Goal: Task Accomplishment & Management: Manage account settings

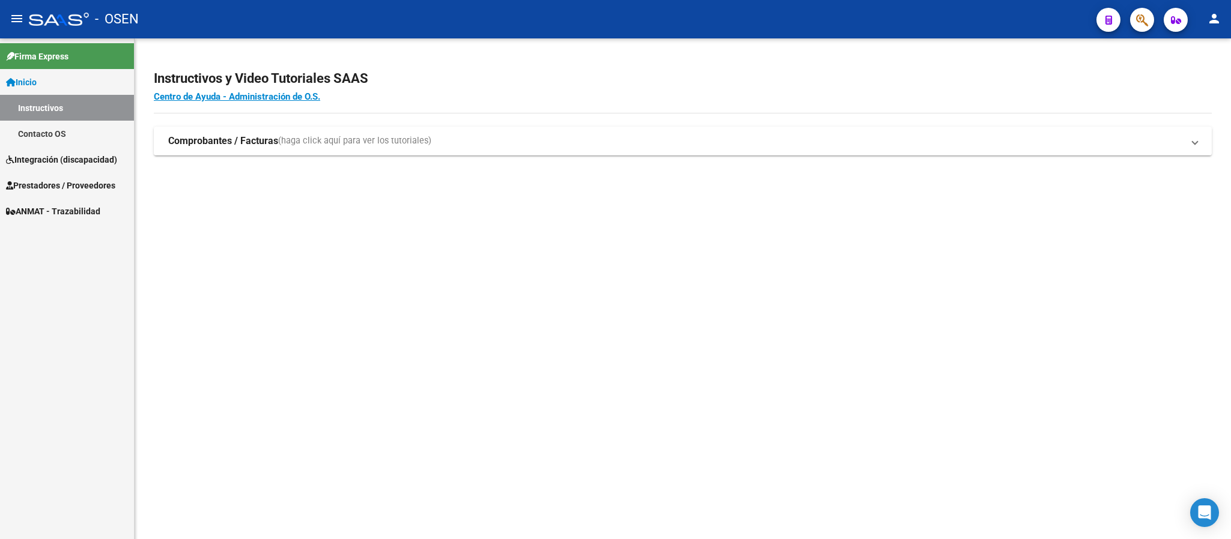
click at [87, 166] on span "Integración (discapacidad)" at bounding box center [61, 159] width 111 height 13
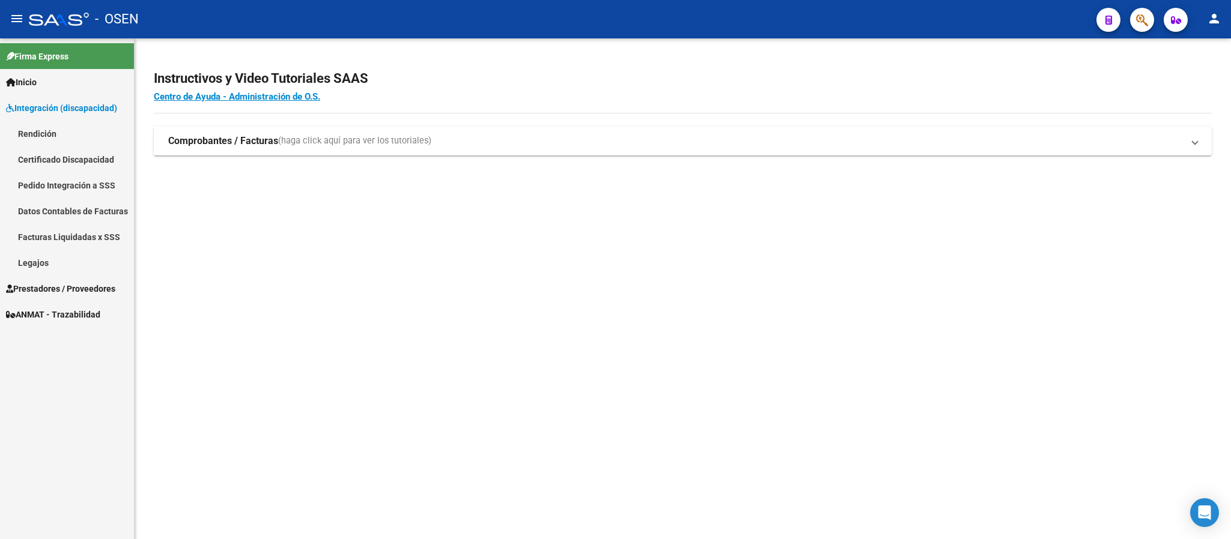
click at [62, 262] on link "Legajos" at bounding box center [67, 263] width 134 height 26
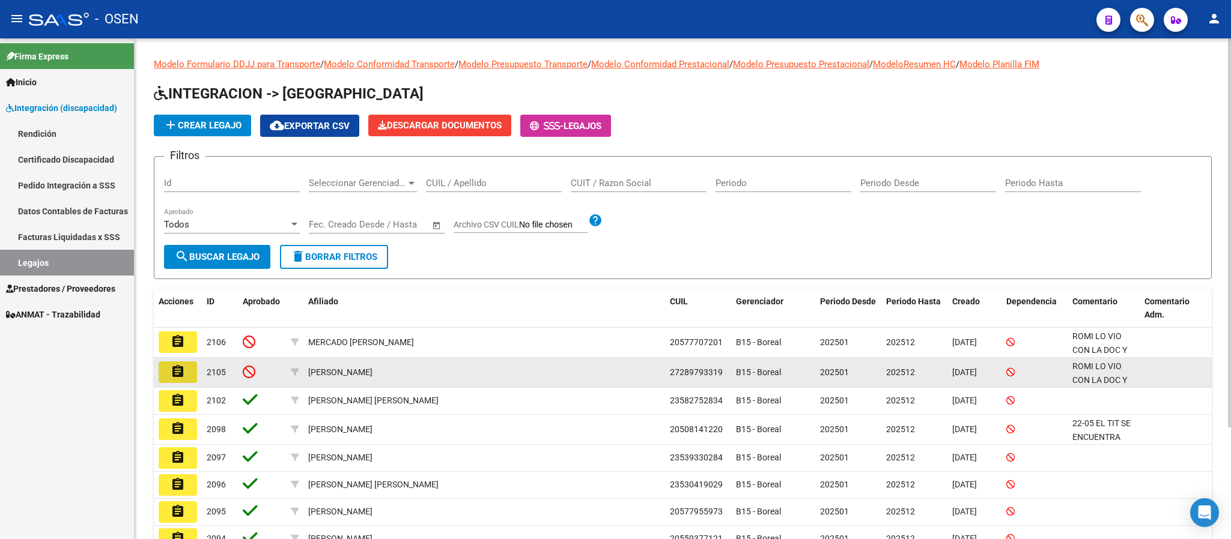
click at [175, 371] on mat-icon "assignment" at bounding box center [178, 372] width 14 height 14
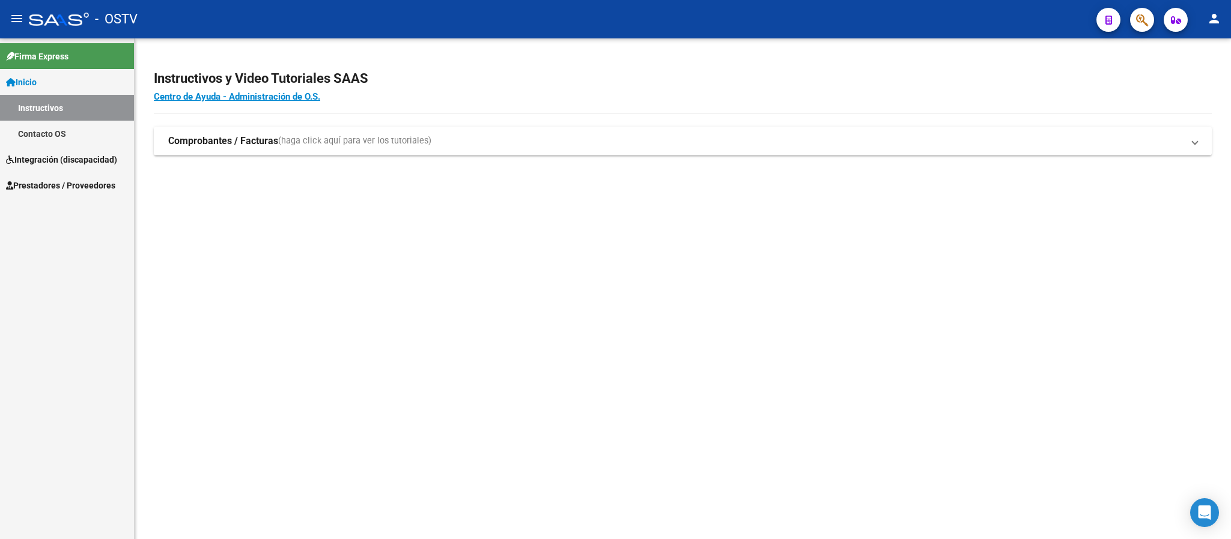
click at [69, 164] on span "Integración (discapacidad)" at bounding box center [61, 159] width 111 height 13
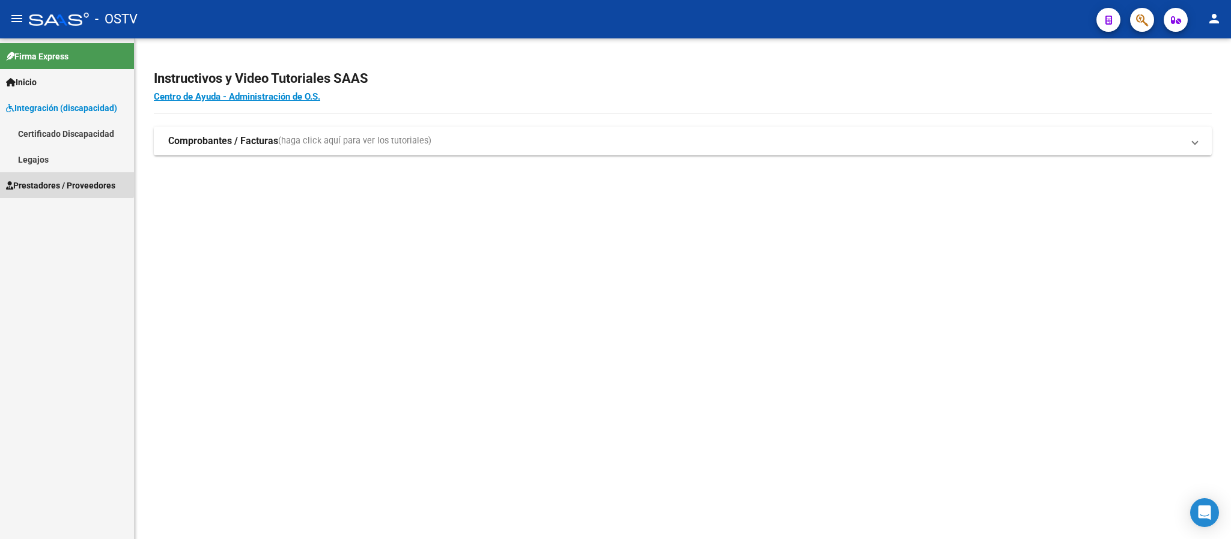
click at [63, 181] on span "Prestadores / Proveedores" at bounding box center [60, 185] width 109 height 13
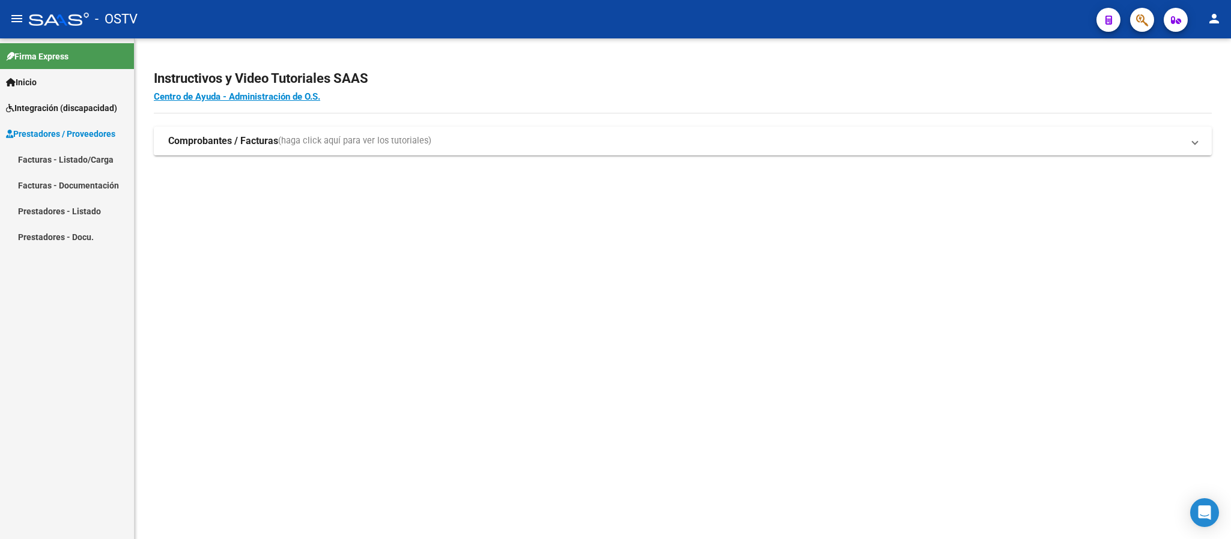
click at [70, 162] on link "Facturas - Listado/Carga" at bounding box center [67, 160] width 134 height 26
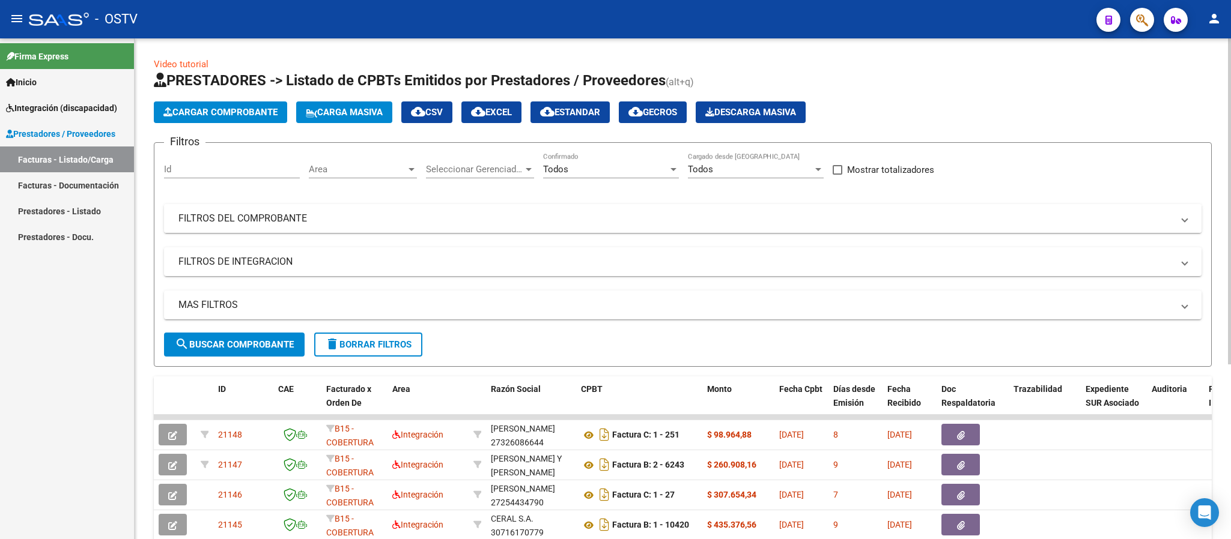
click at [763, 215] on mat-panel-title "FILTROS DEL COMPROBANTE" at bounding box center [675, 218] width 994 height 13
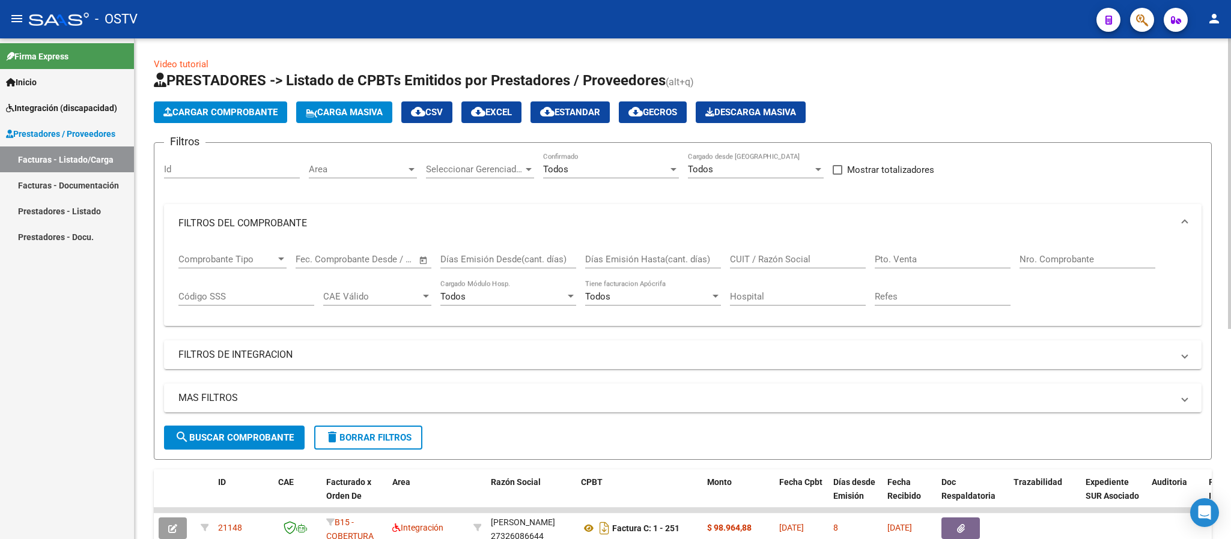
click at [577, 162] on div "Todos Confirmado" at bounding box center [611, 166] width 136 height 26
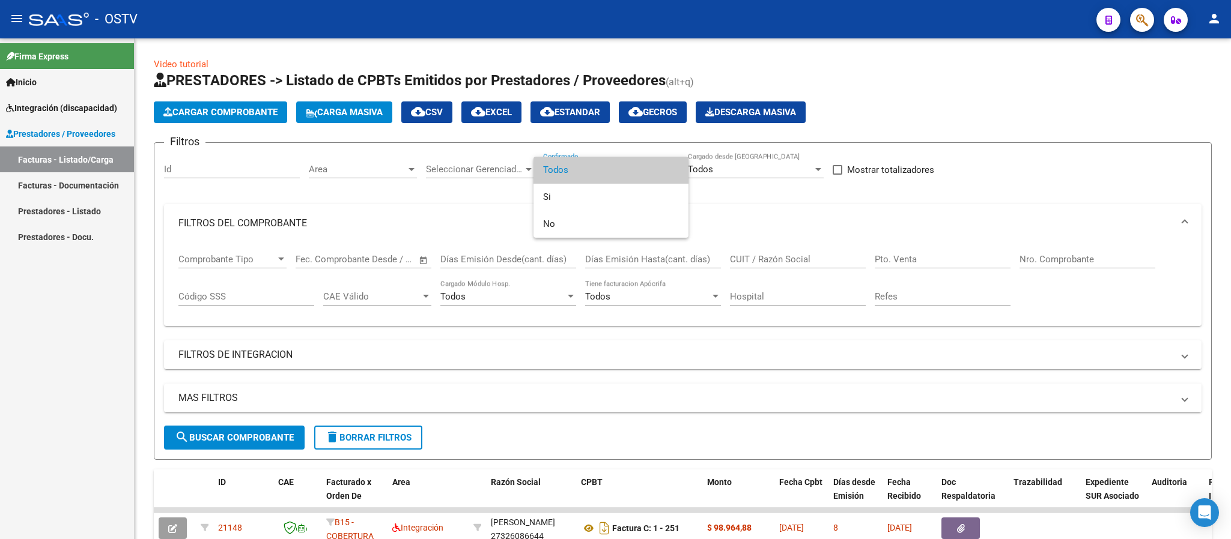
click at [493, 168] on div at bounding box center [615, 269] width 1231 height 539
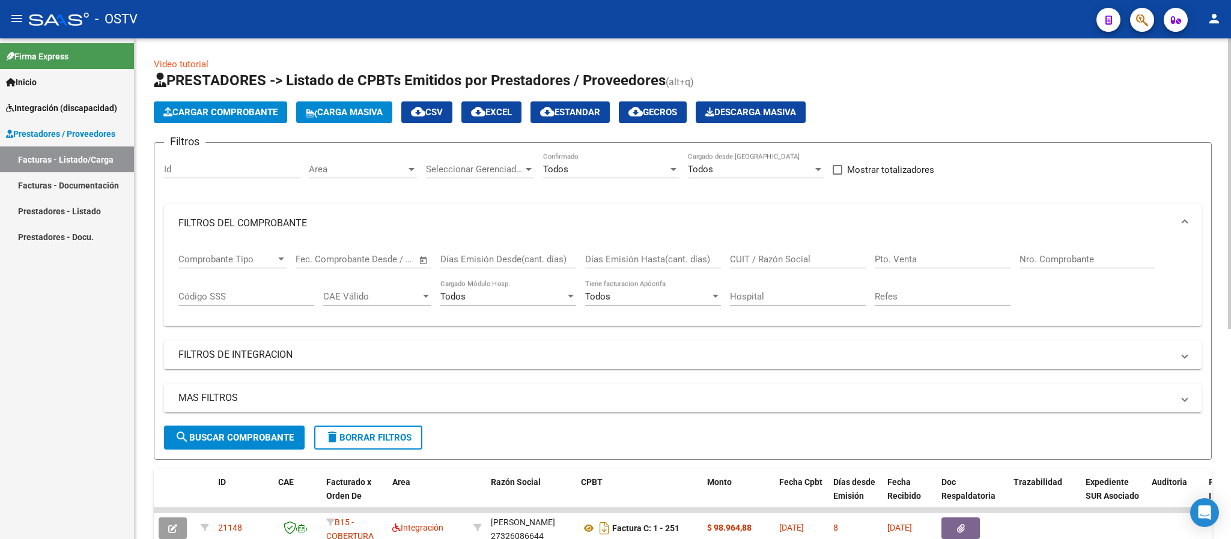
click at [375, 173] on span "Area" at bounding box center [357, 169] width 97 height 11
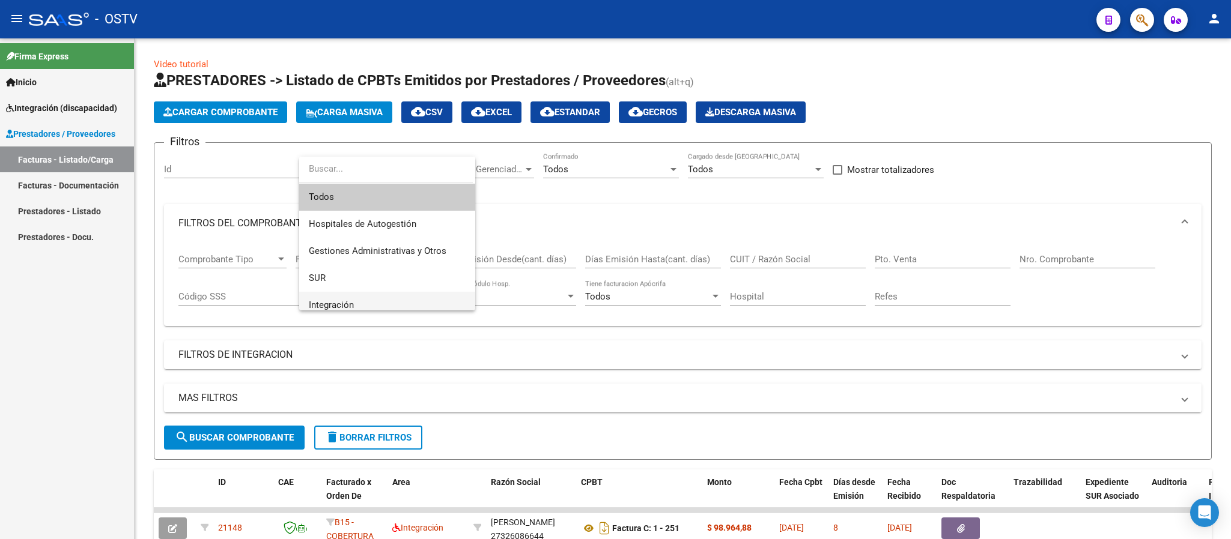
click at [369, 303] on span "Integración" at bounding box center [387, 305] width 157 height 27
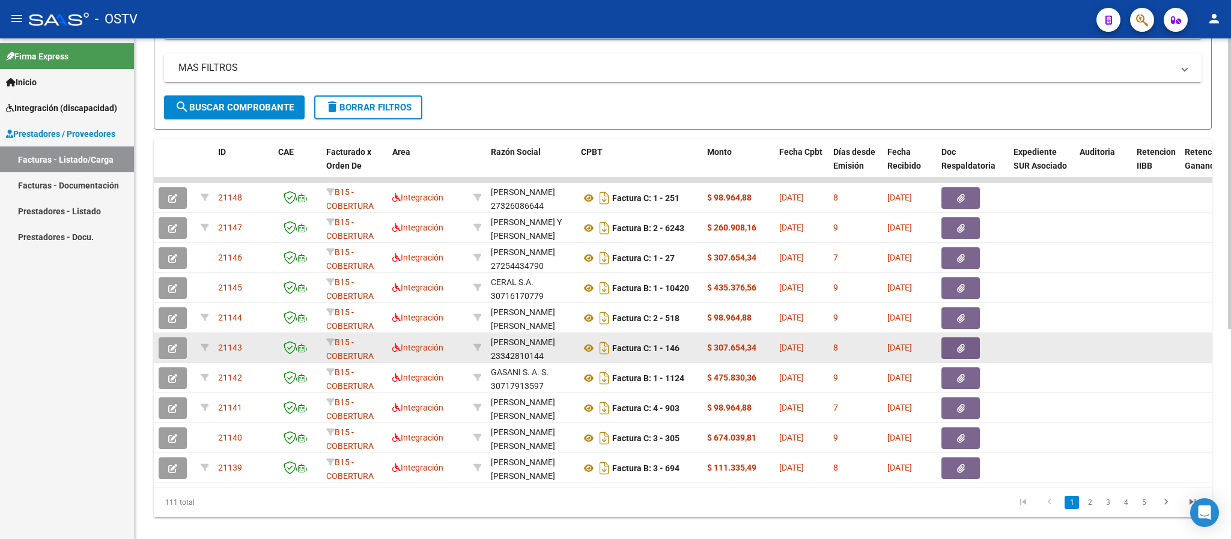
scroll to position [362, 0]
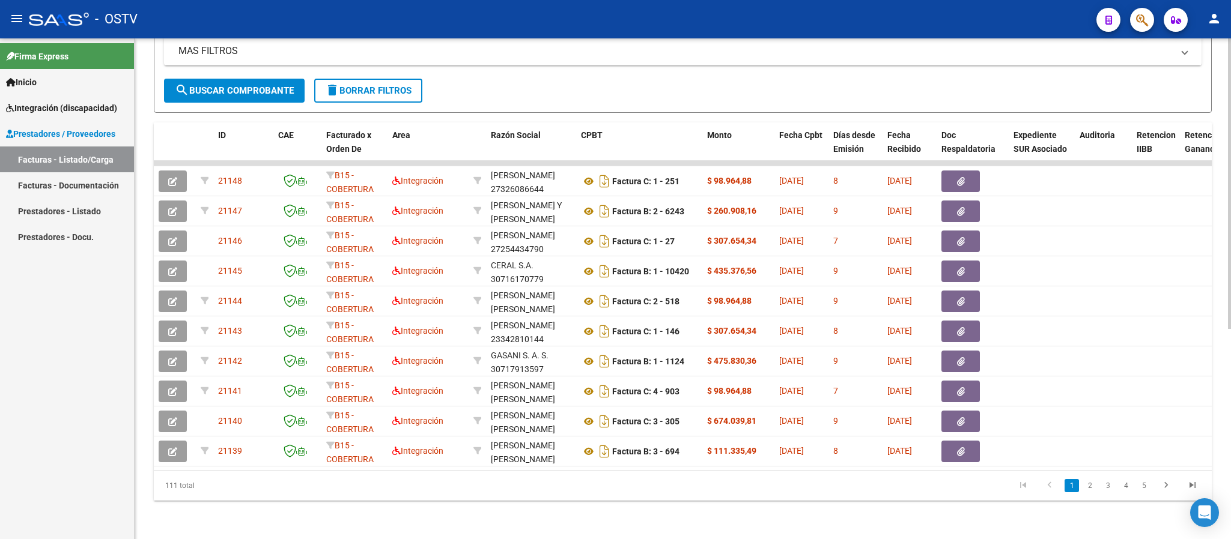
click at [447, 470] on datatable-body "21148 B15 - COBERTURA DE SALUD S.A. (Boreal) Integración FERNANDEZ ROMINA ITATI…" at bounding box center [683, 315] width 1058 height 309
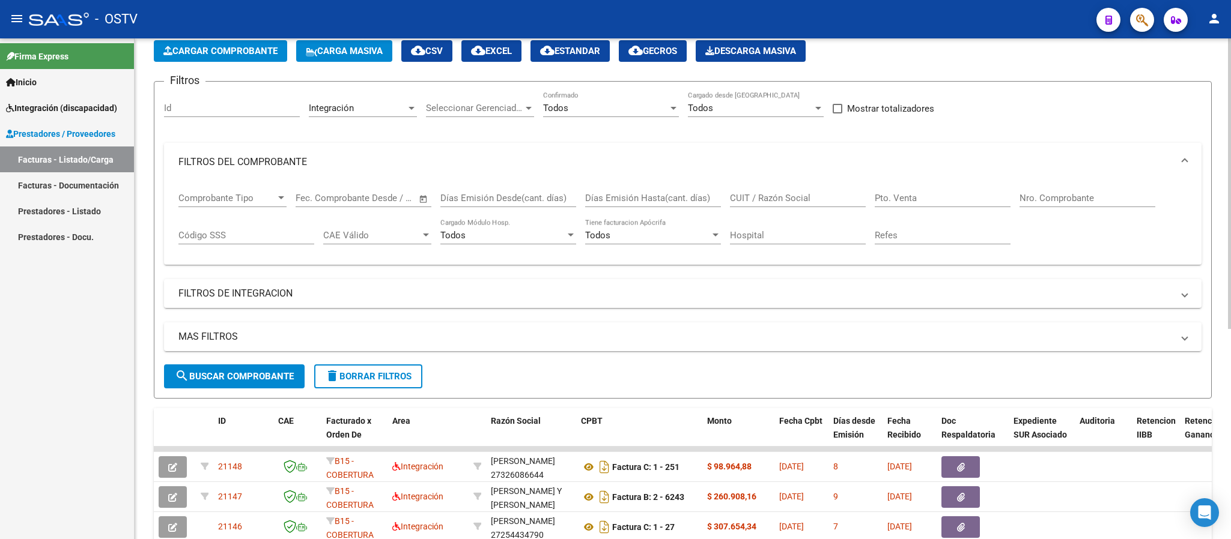
scroll to position [0, 0]
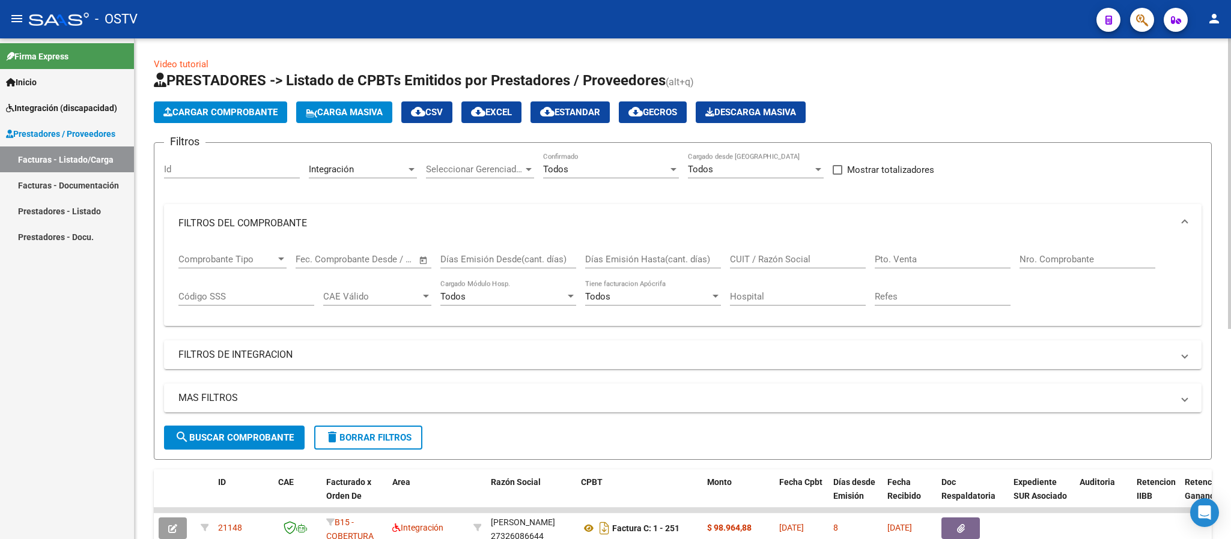
click at [1079, 254] on div "Nro. Comprobante" at bounding box center [1087, 256] width 136 height 26
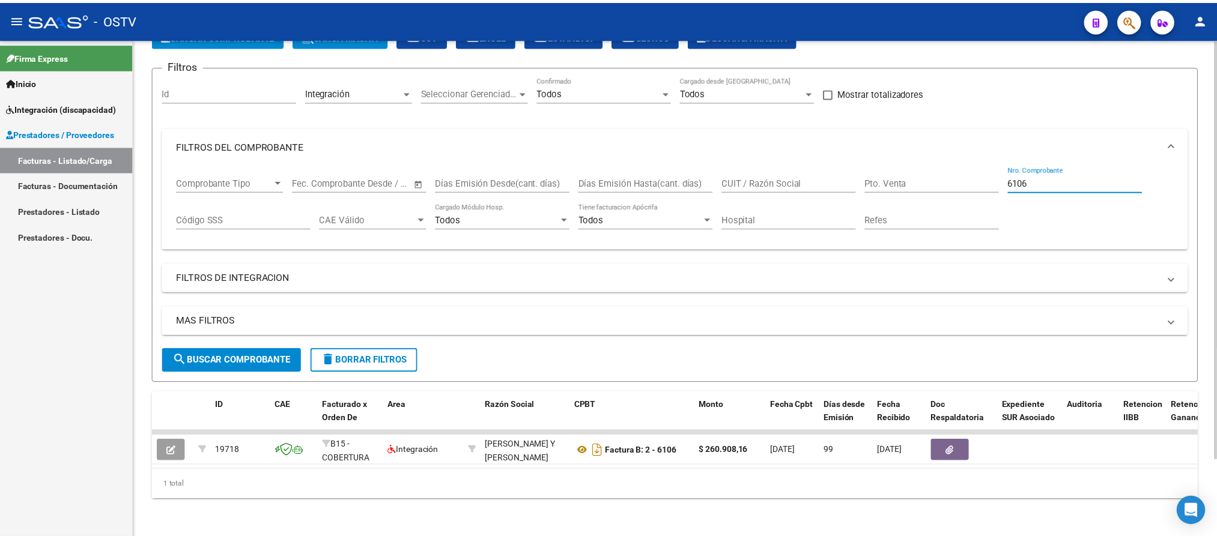
scroll to position [92, 0]
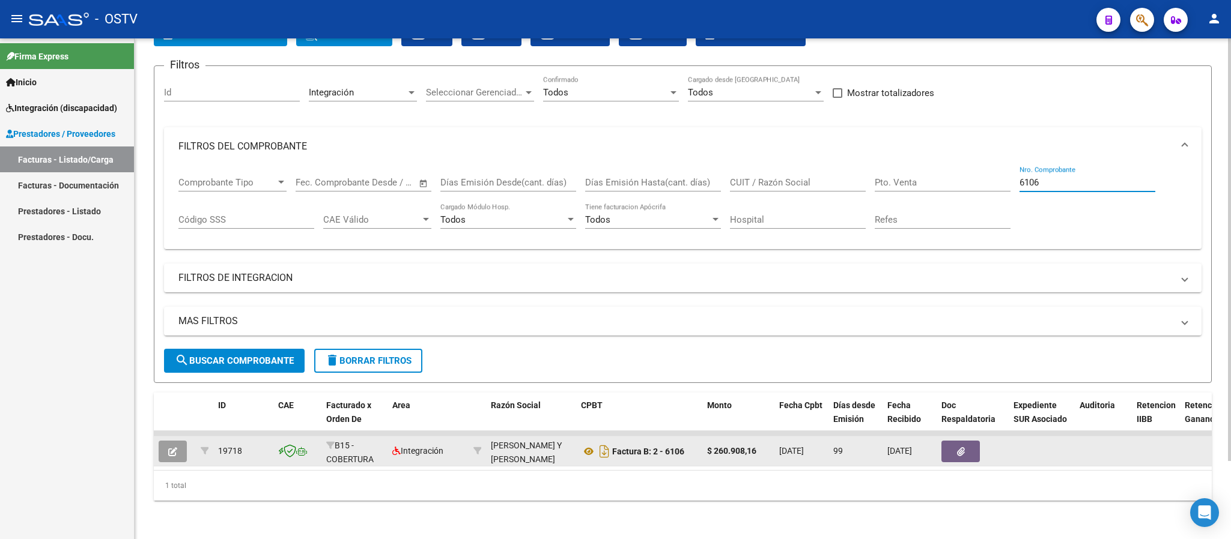
type input "6106"
click at [175, 448] on icon "button" at bounding box center [172, 452] width 9 height 9
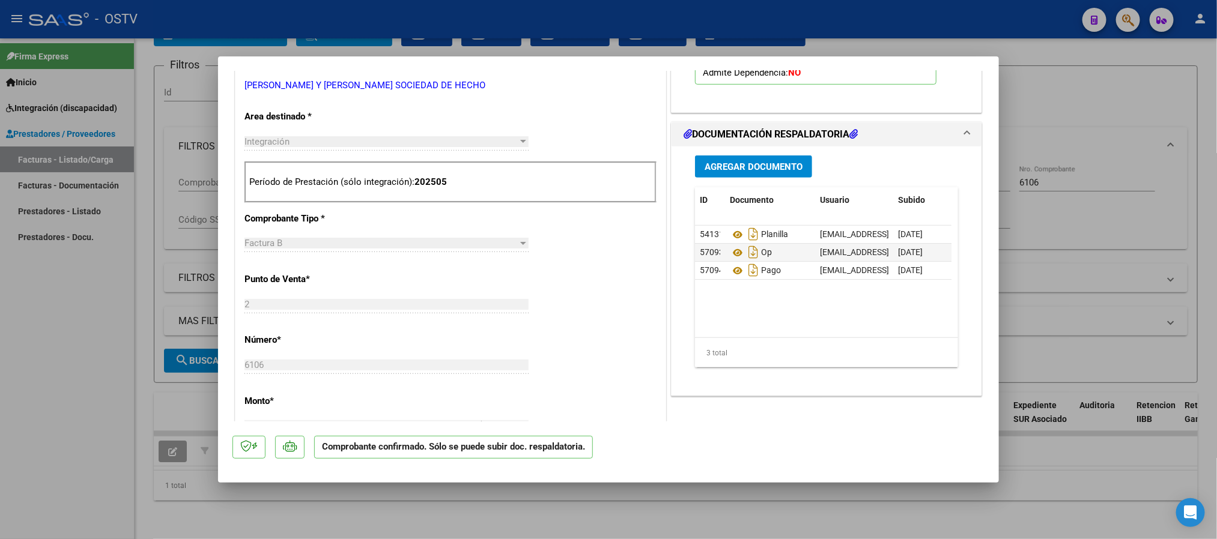
scroll to position [360, 0]
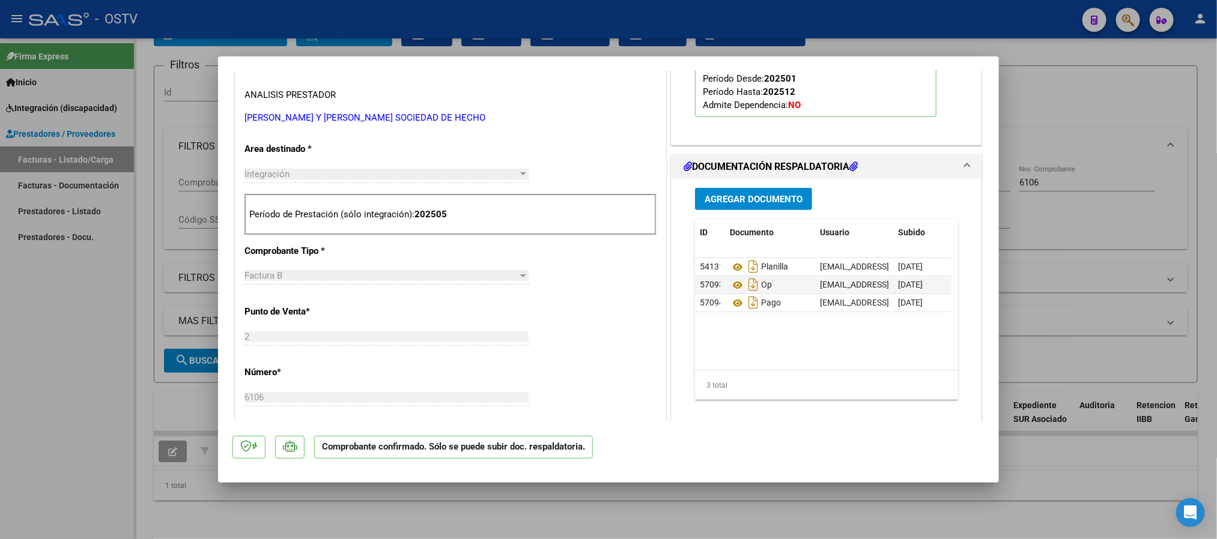
click at [760, 201] on span "Agregar Documento" at bounding box center [754, 199] width 98 height 11
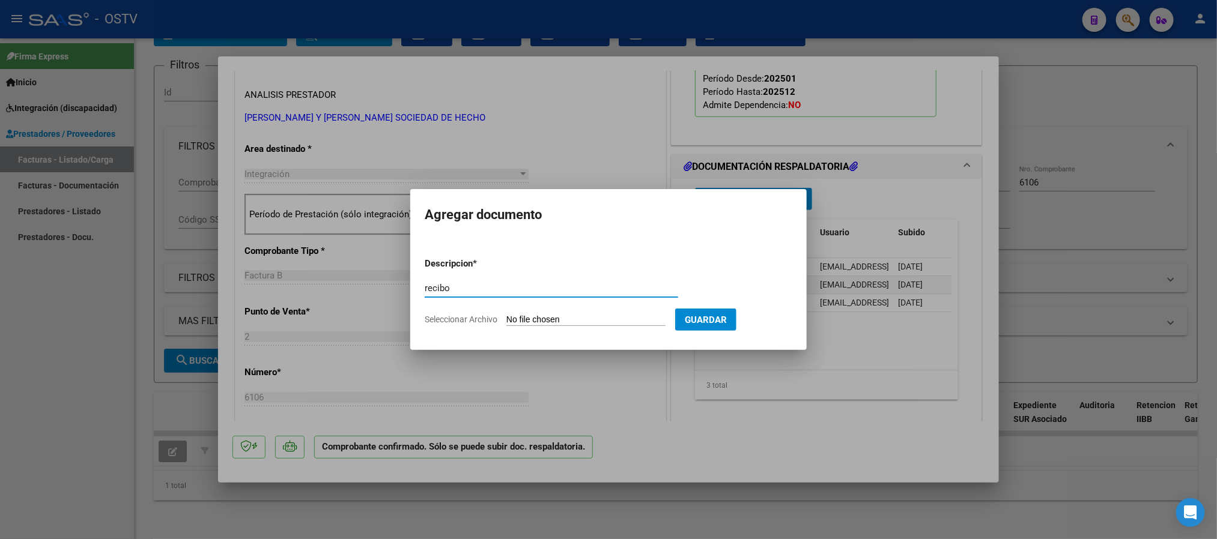
type input "recibo"
click at [530, 314] on app-file-uploader "Seleccionar Archivo" at bounding box center [550, 319] width 250 height 11
click at [533, 320] on input "Seleccionar Archivo" at bounding box center [585, 320] width 159 height 11
type input "C:\fakepath\VIALIDAD - RECX 1028 (1).pdf"
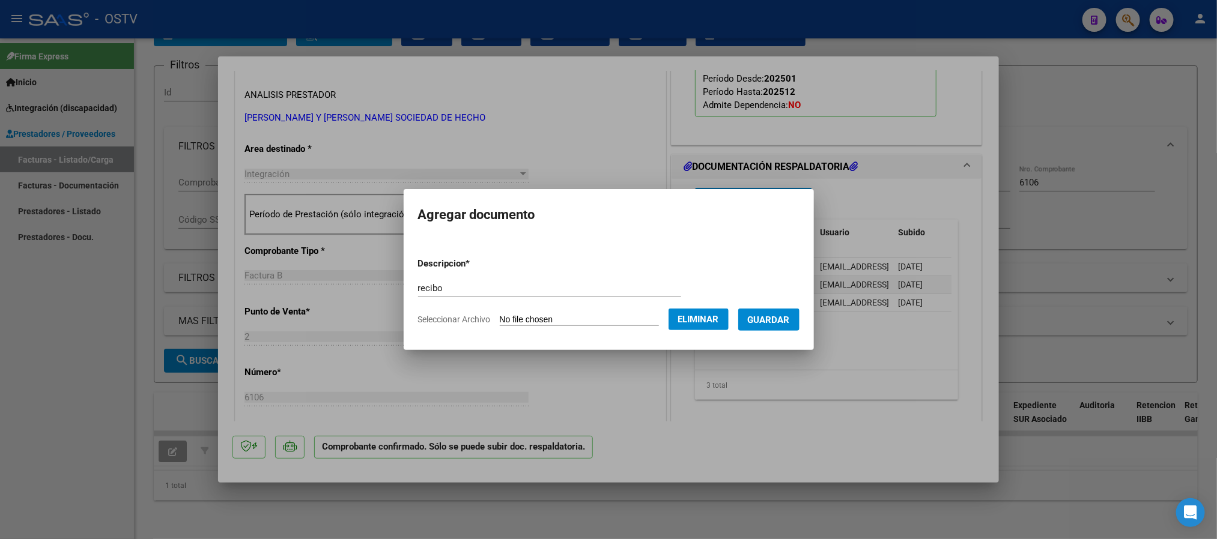
click at [773, 330] on form "Descripcion * recibo Escriba aquí una descripcion Seleccionar Archivo Eliminar …" at bounding box center [608, 292] width 381 height 88
click at [773, 326] on button "Guardar" at bounding box center [768, 320] width 61 height 22
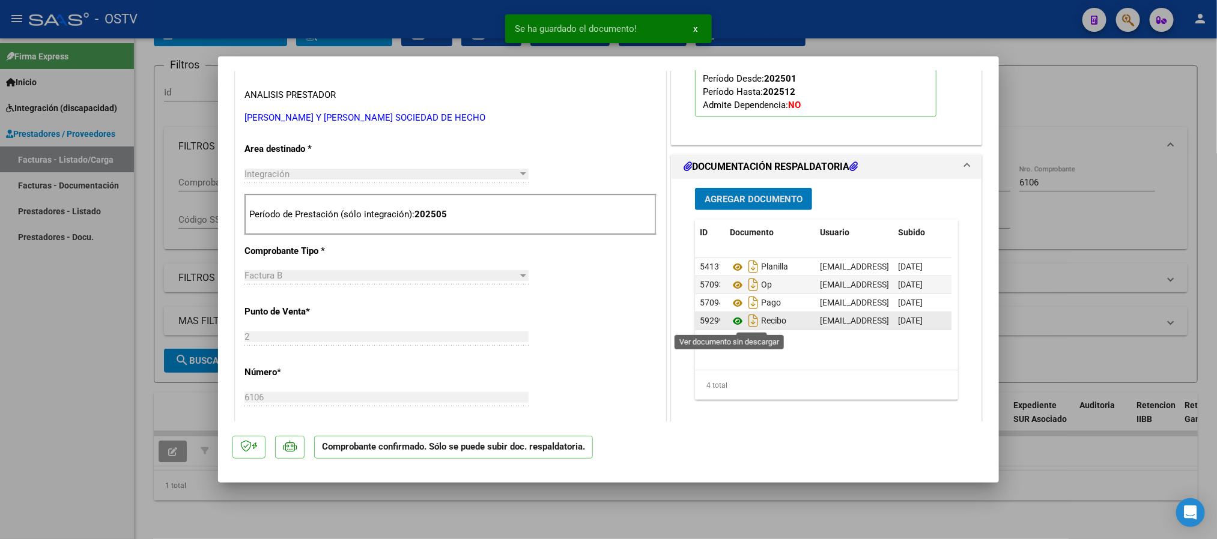
click at [732, 324] on icon at bounding box center [738, 321] width 16 height 14
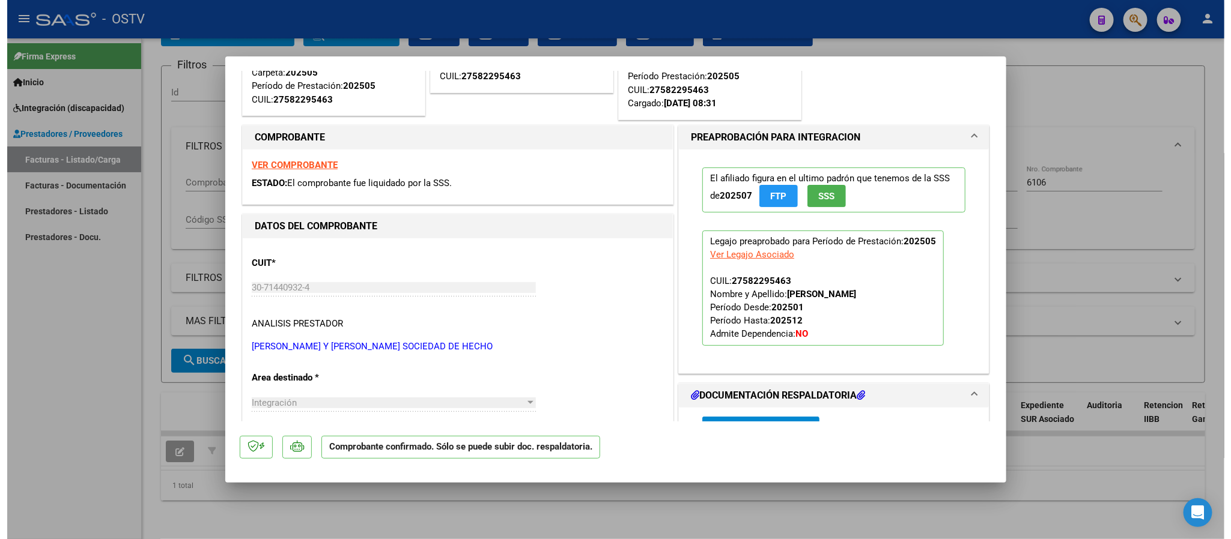
scroll to position [90, 0]
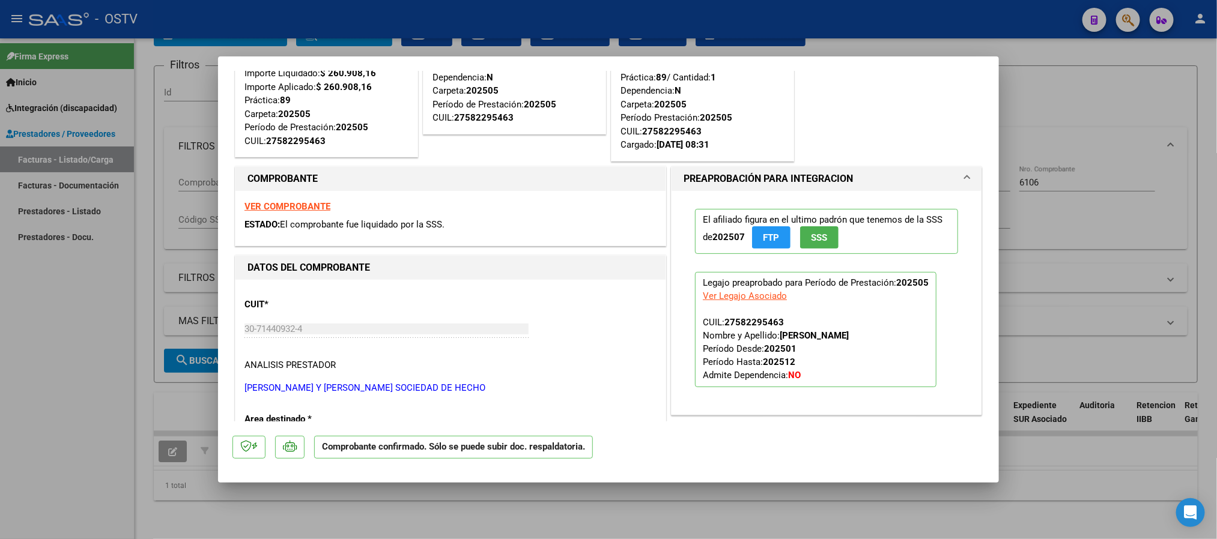
click at [1070, 181] on div at bounding box center [608, 269] width 1217 height 539
type input "$ 0,00"
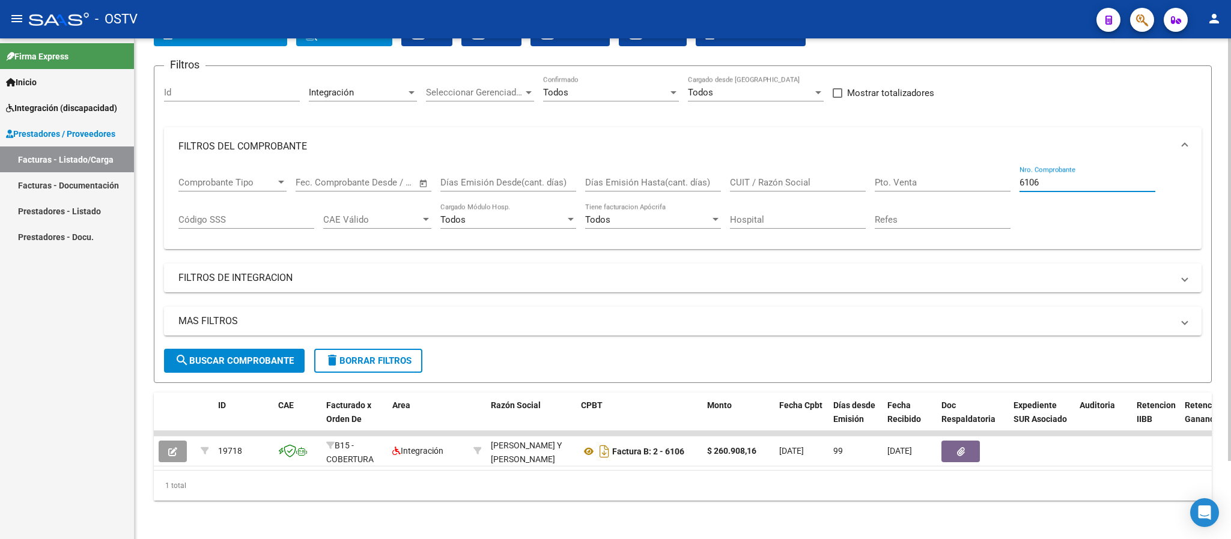
click at [1051, 177] on input "6106" at bounding box center [1087, 182] width 136 height 11
paste input "30714409324"
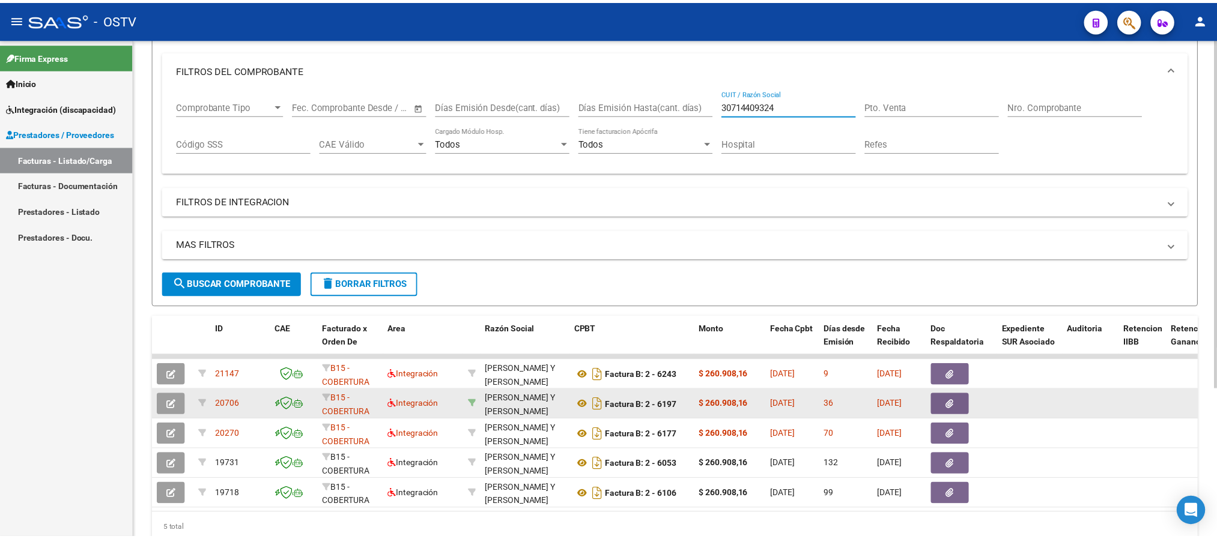
scroll to position [182, 0]
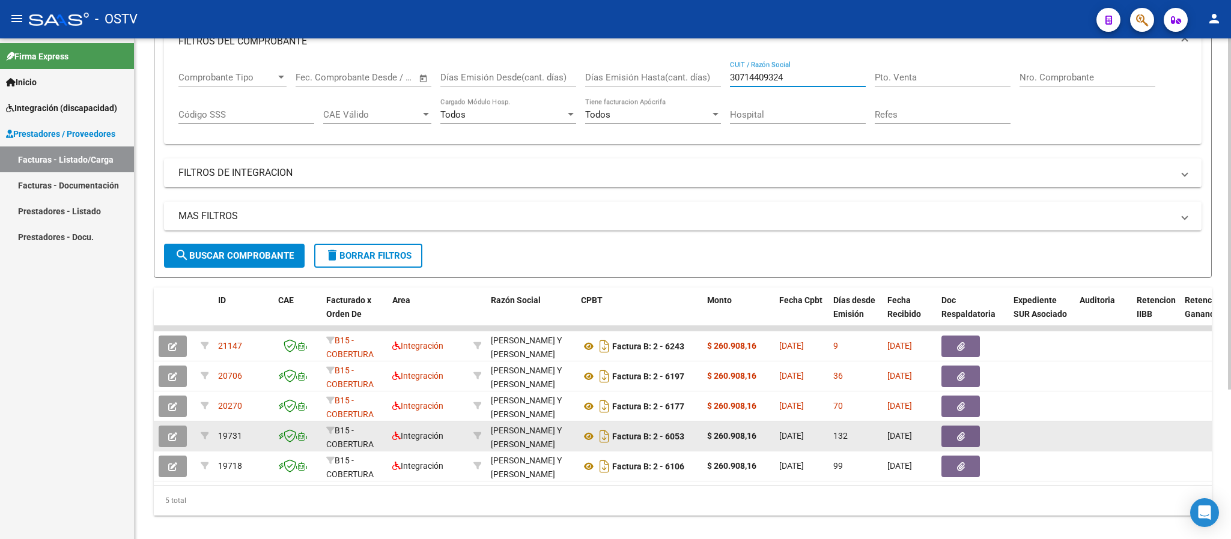
type input "30714409324"
click at [166, 438] on button "button" at bounding box center [173, 437] width 28 height 22
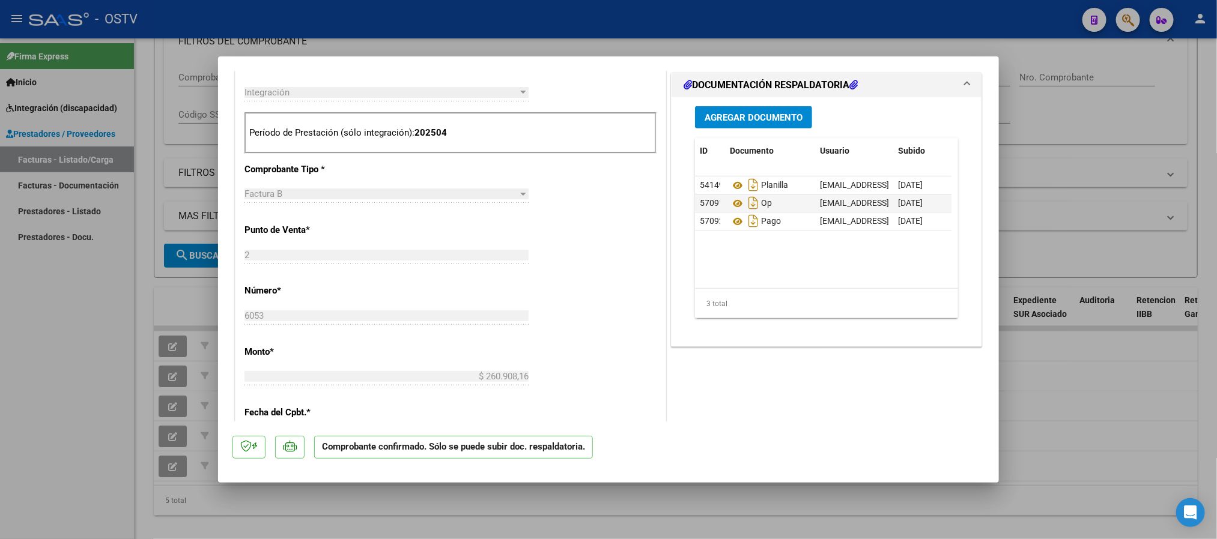
scroll to position [451, 0]
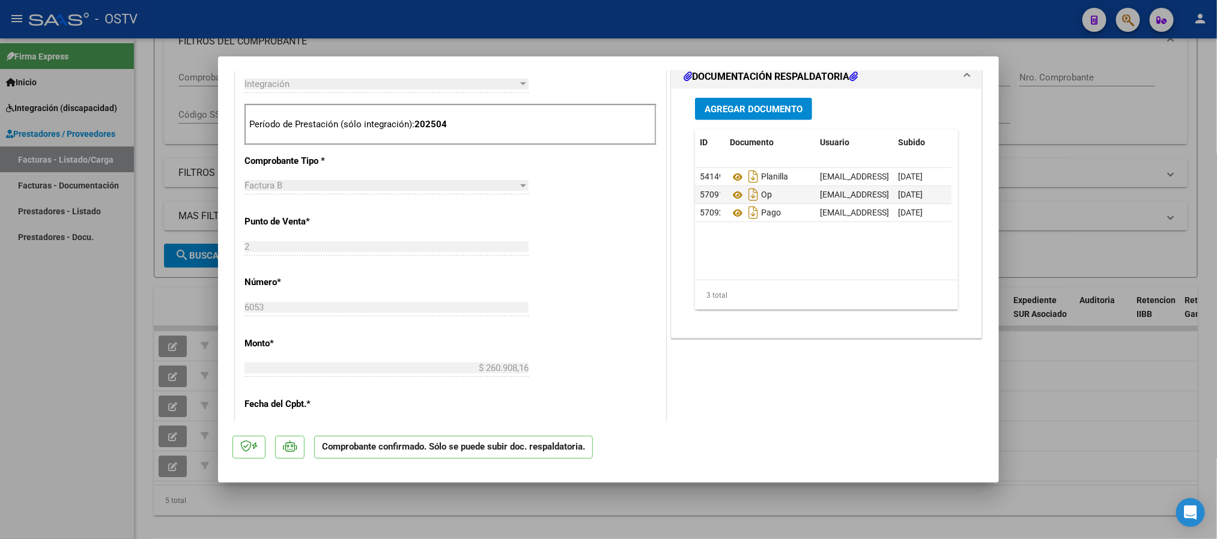
click at [750, 111] on span "Agregar Documento" at bounding box center [754, 109] width 98 height 11
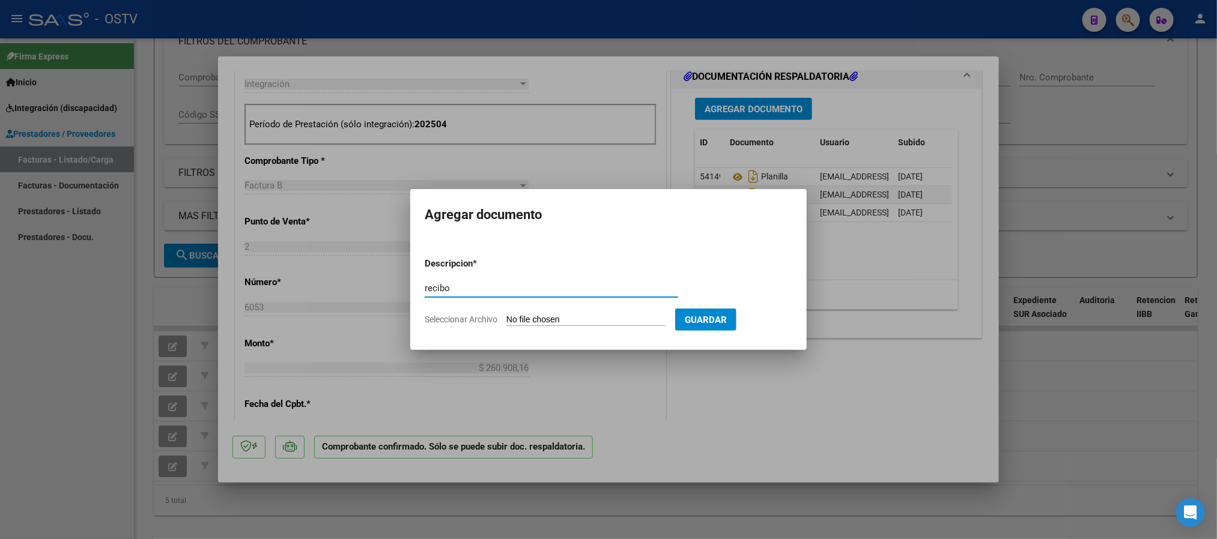
type input "recibo"
click at [542, 320] on input "Seleccionar Archivo" at bounding box center [585, 320] width 159 height 11
type input "C:\fakepath\VIALIDAD - RECX 1028 (1).pdf"
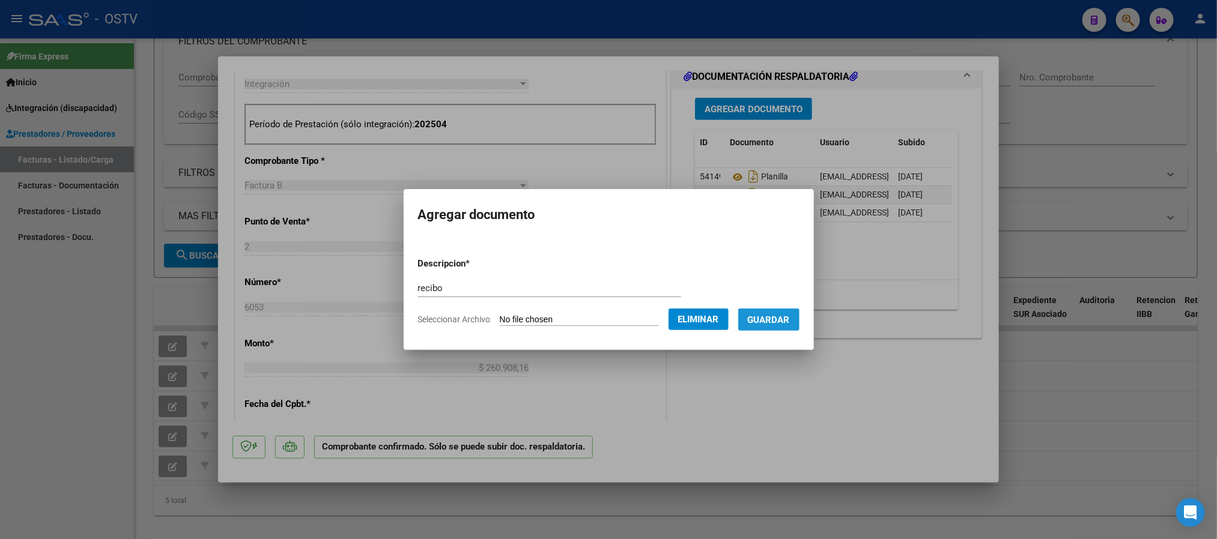
click at [790, 325] on button "Guardar" at bounding box center [768, 320] width 61 height 22
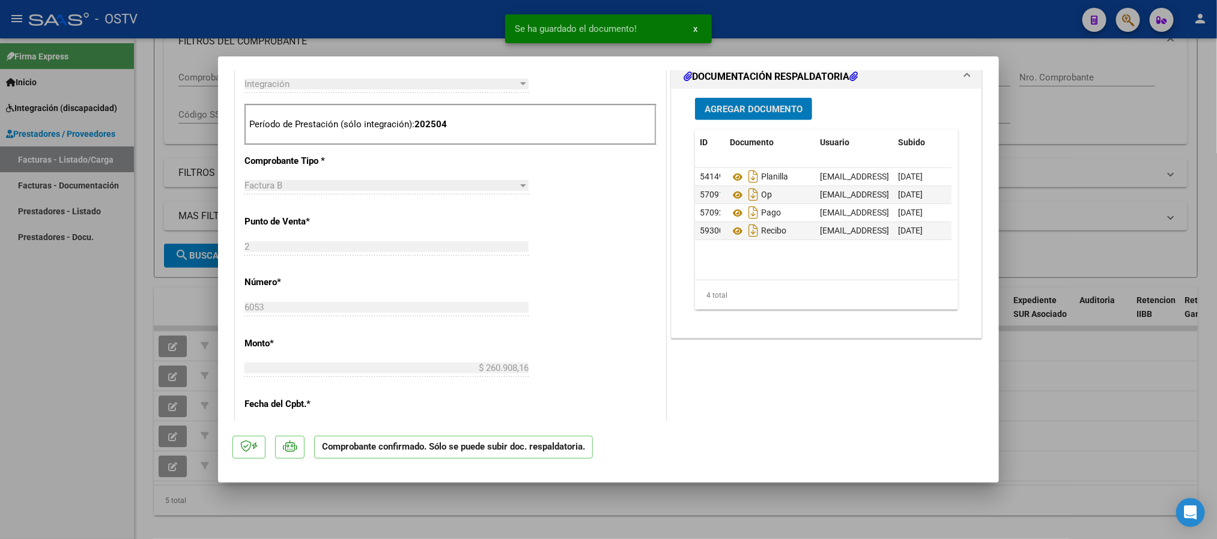
type input "$ 0,00"
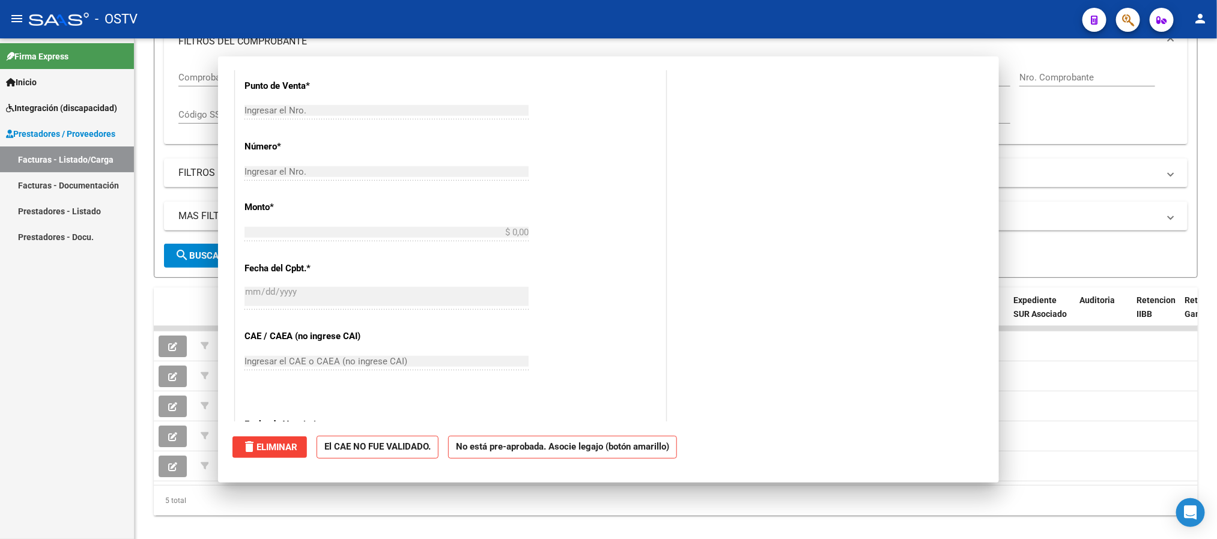
scroll to position [0, 0]
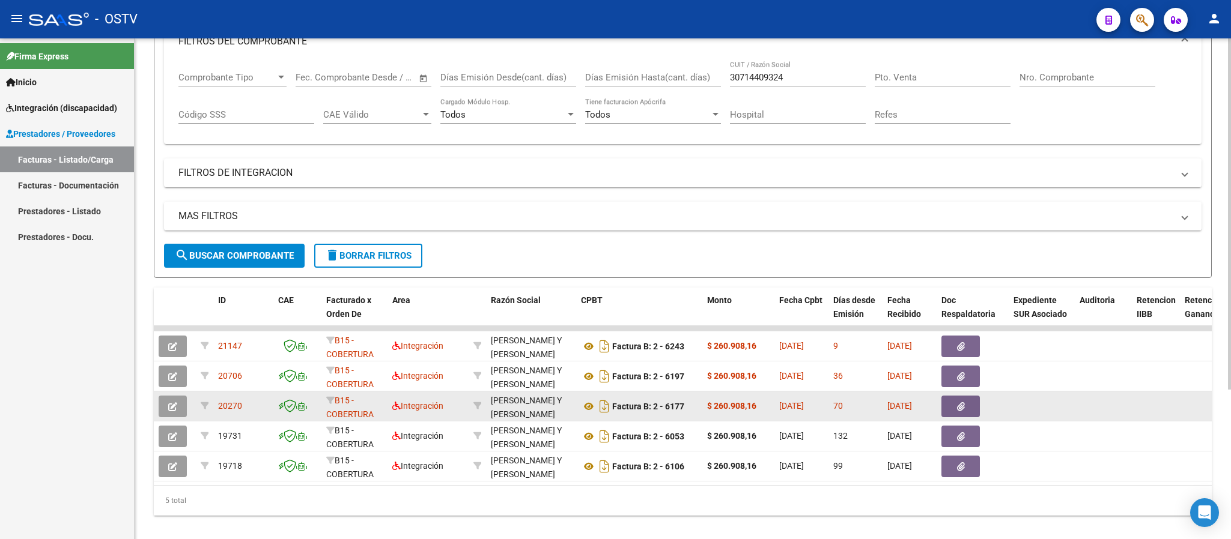
click at [159, 405] on button "button" at bounding box center [173, 407] width 28 height 22
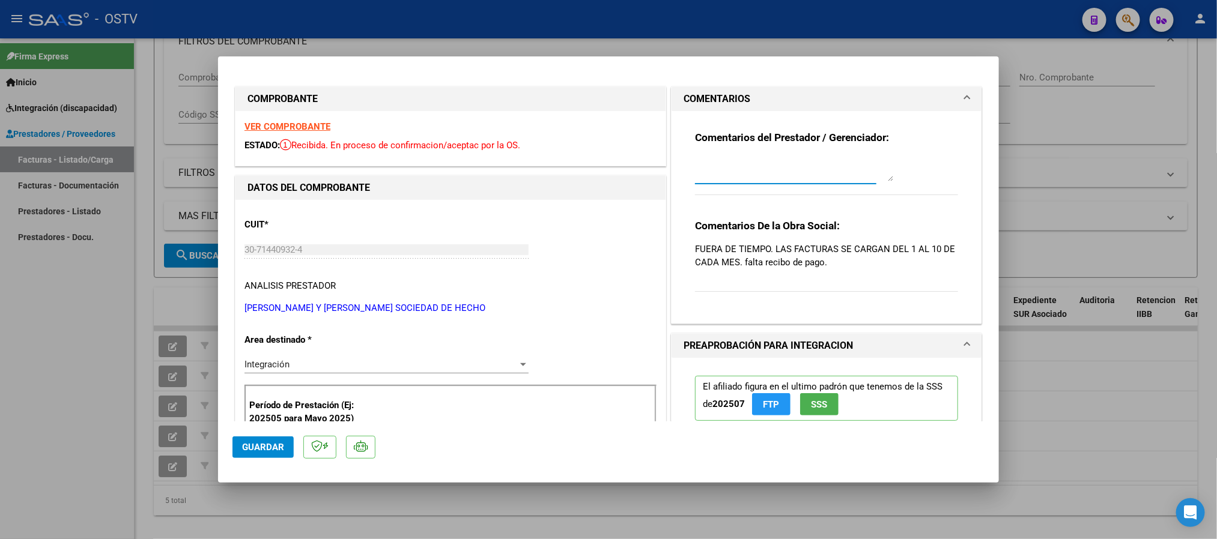
click at [732, 168] on textarea at bounding box center [794, 169] width 198 height 24
type textarea "se subio recibo faltante"
click at [269, 442] on span "Guardar" at bounding box center [263, 447] width 42 height 11
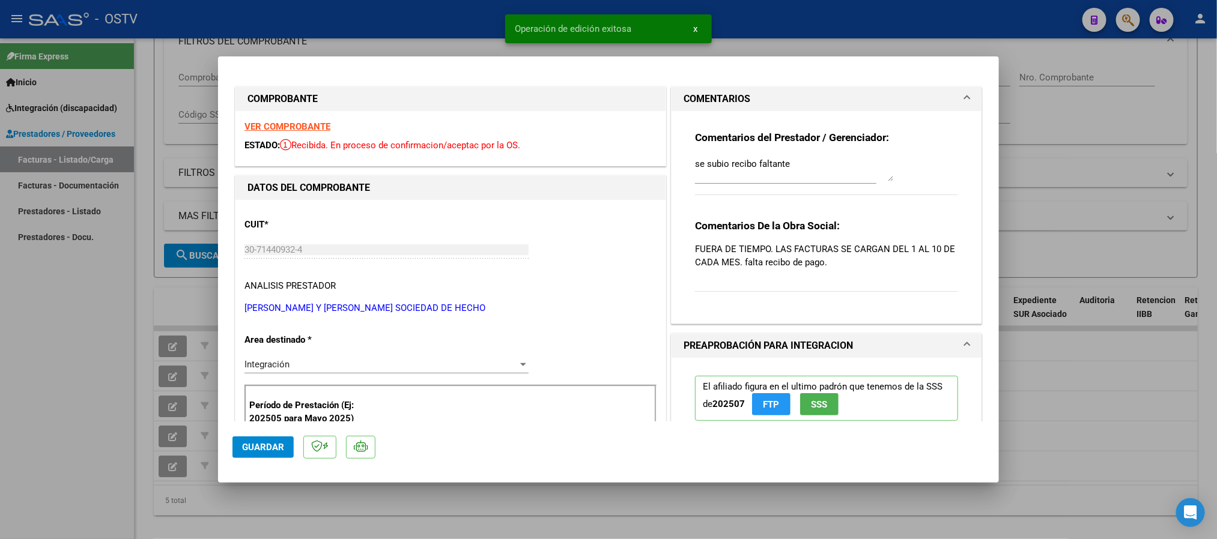
type input "$ 0,00"
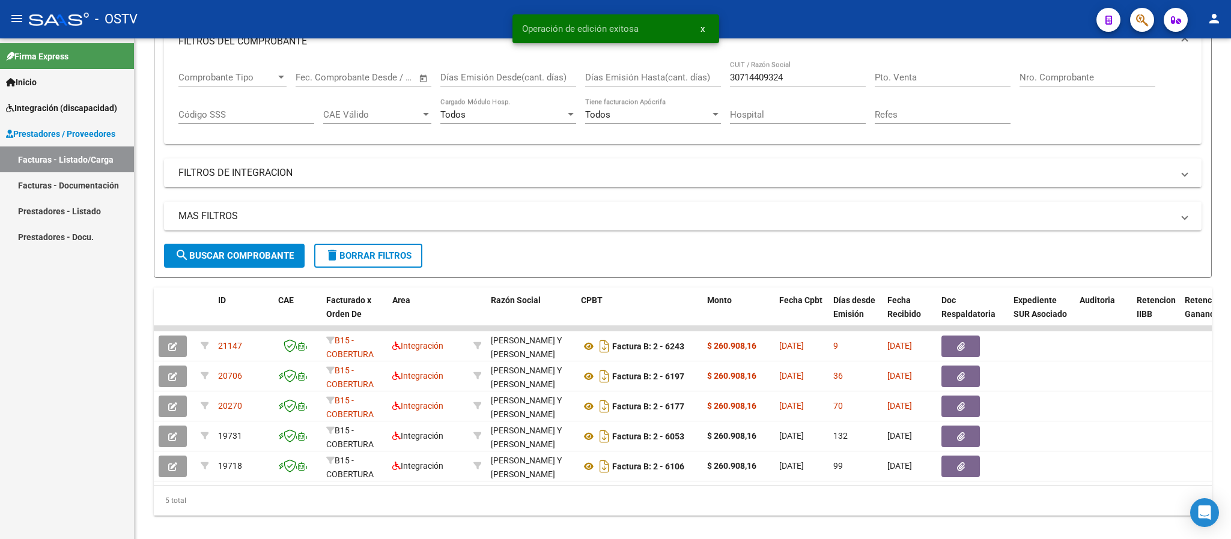
click at [172, 382] on span "button" at bounding box center [172, 376] width 9 height 11
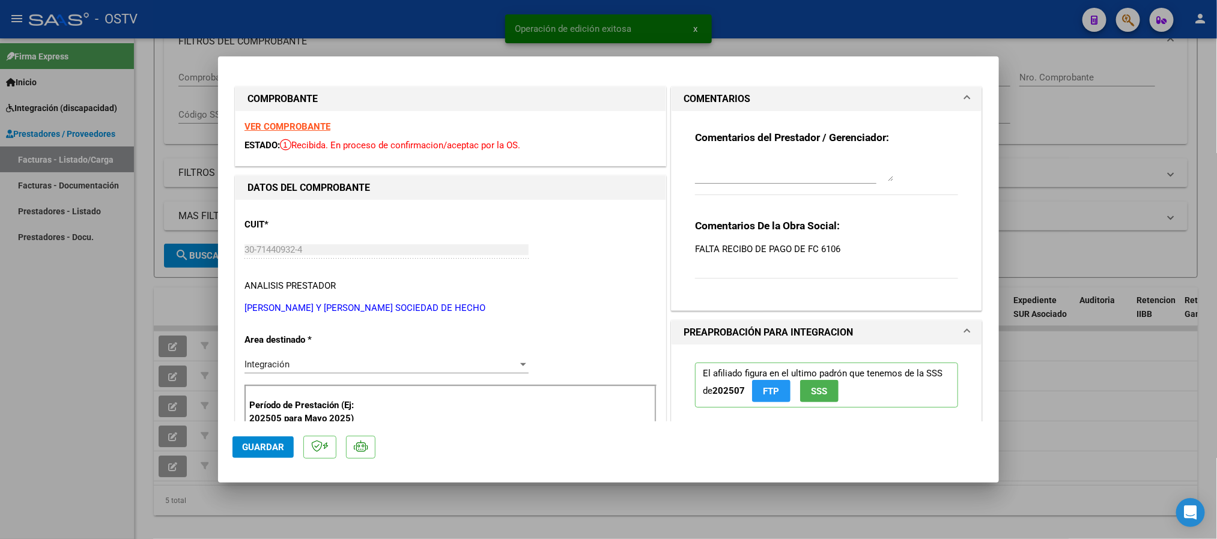
click at [771, 160] on textarea at bounding box center [794, 169] width 198 height 24
paste textarea "se subio recibo faltante"
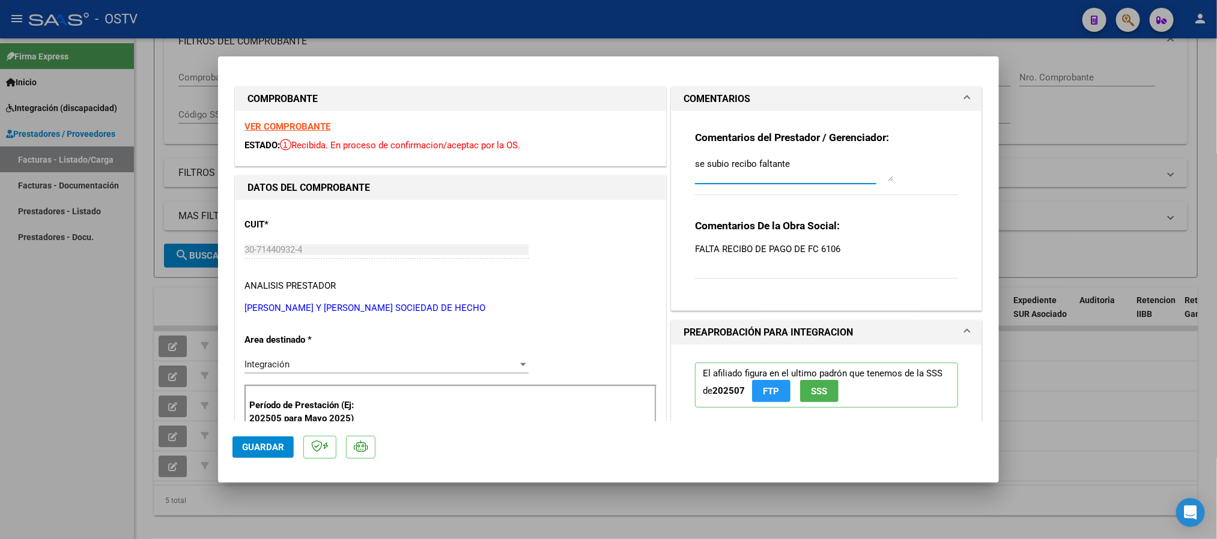
type textarea "se subio recibo faltante"
click at [258, 451] on span "Guardar" at bounding box center [263, 447] width 42 height 11
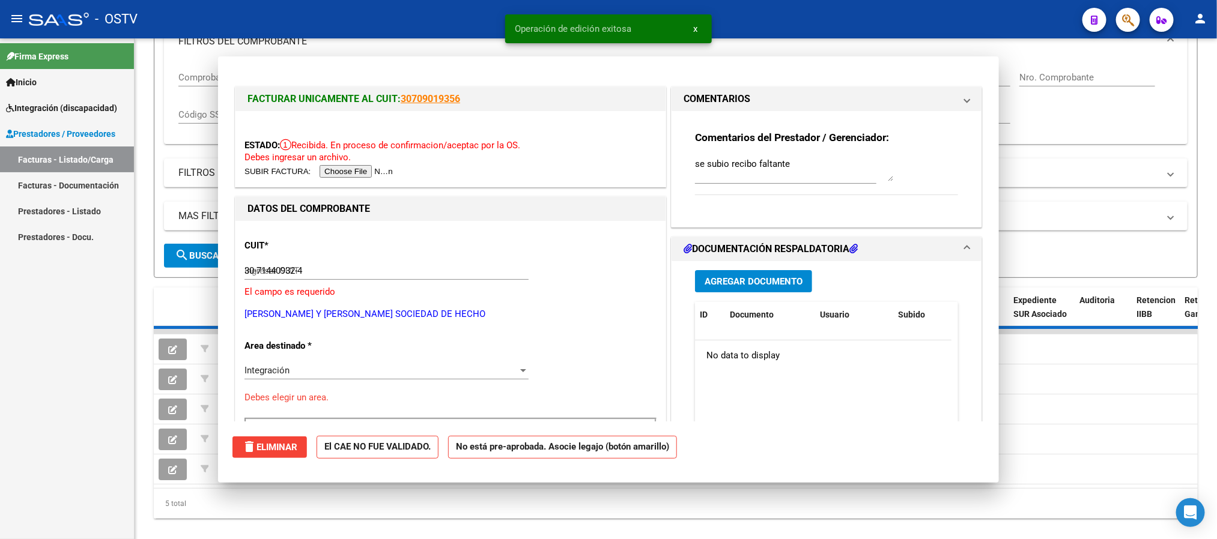
type input "$ 0,00"
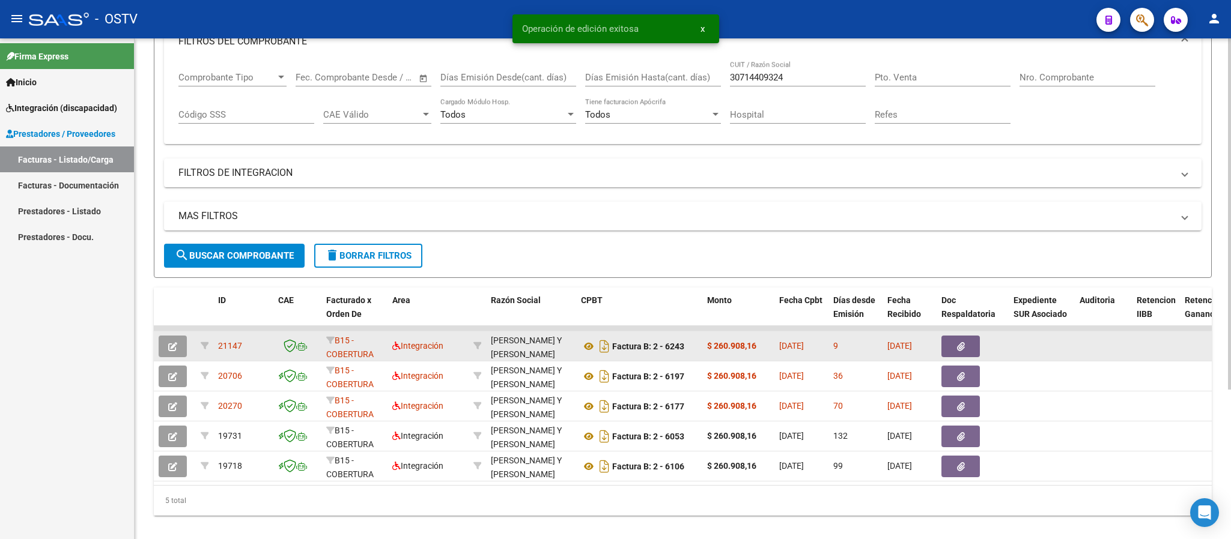
click at [174, 355] on button "button" at bounding box center [173, 347] width 28 height 22
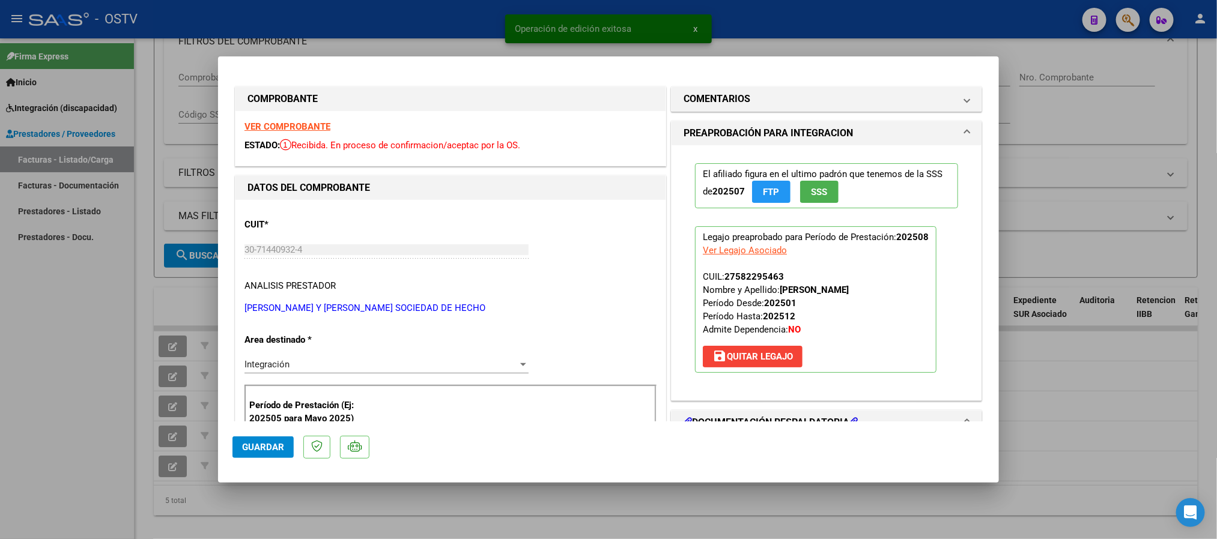
type input "$ 0,00"
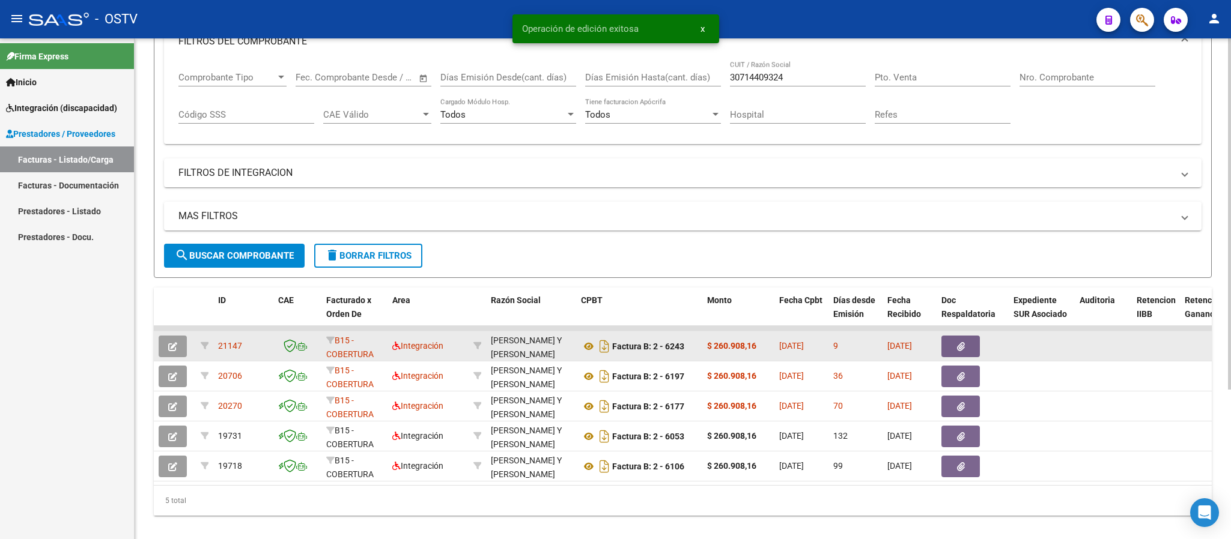
click at [162, 350] on button "button" at bounding box center [173, 347] width 28 height 22
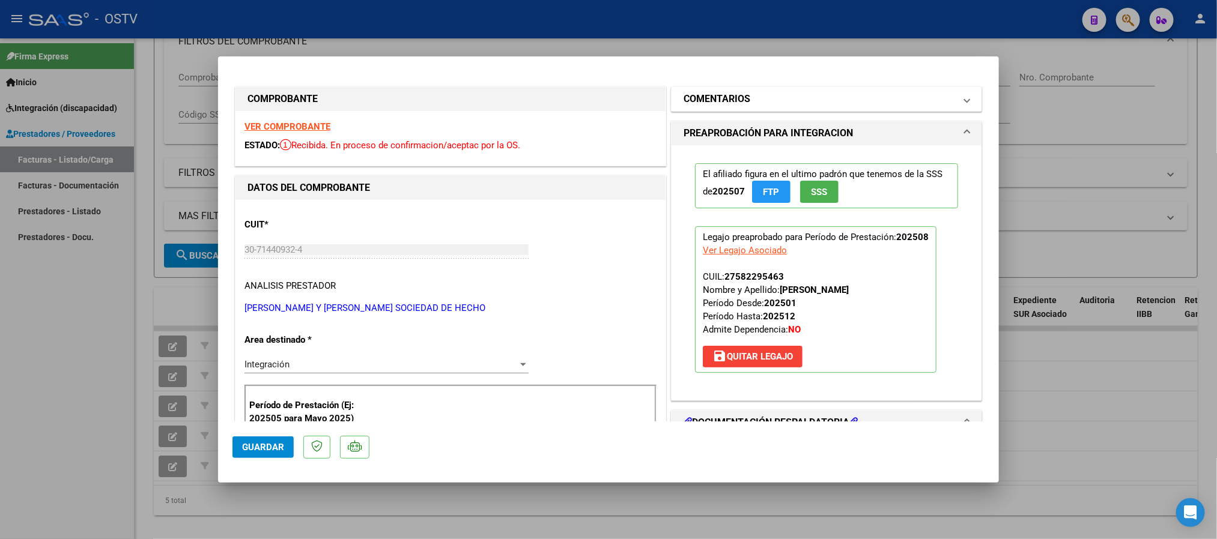
click at [752, 100] on mat-panel-title "COMENTARIOS" at bounding box center [820, 99] width 272 height 14
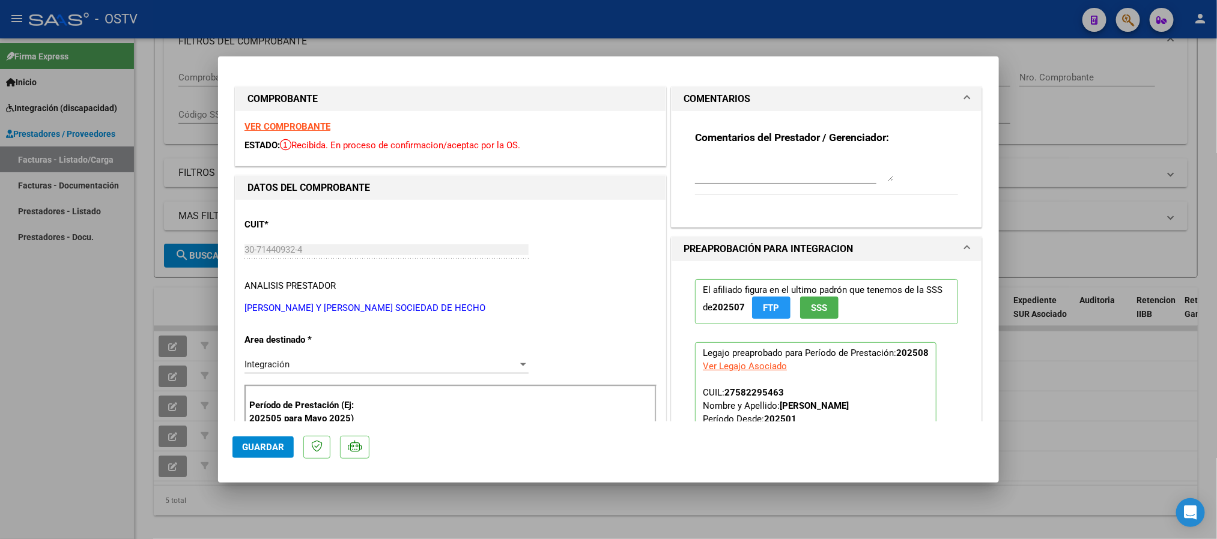
click at [744, 170] on textarea at bounding box center [794, 169] width 198 height 24
paste textarea "se subio recibo faltante"
type textarea "se subio recibo faltante"
click at [247, 448] on span "Guardar" at bounding box center [263, 447] width 42 height 11
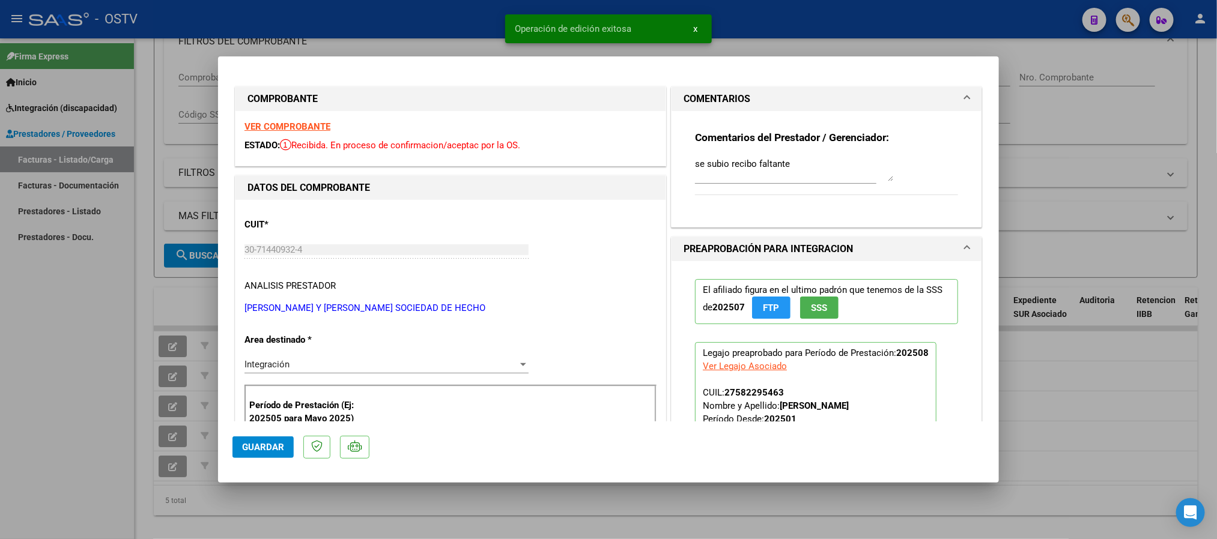
type input "$ 0,00"
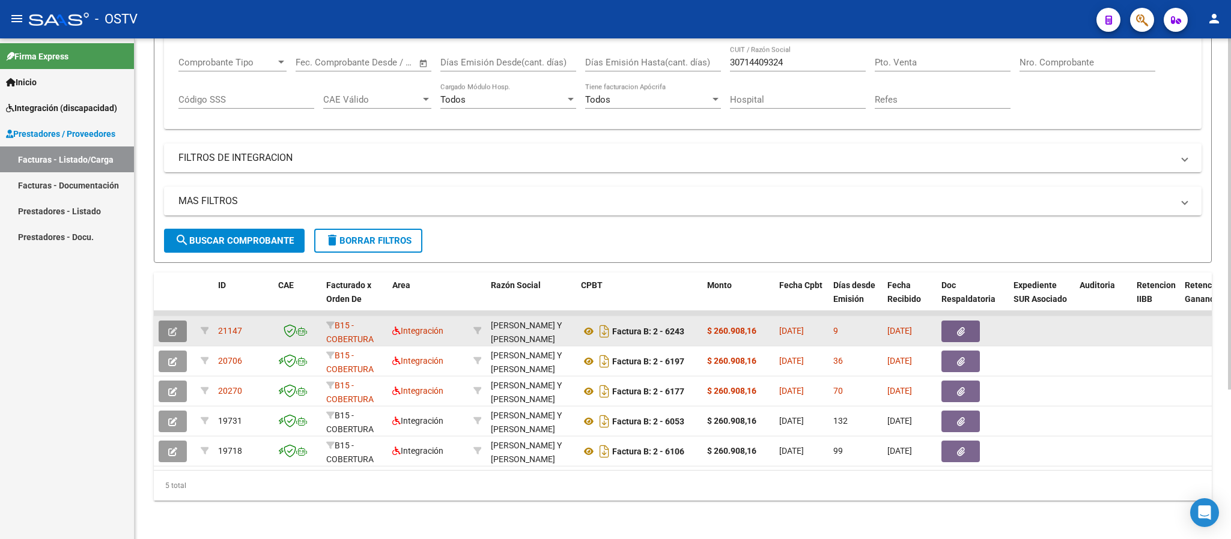
click at [180, 321] on button "button" at bounding box center [173, 332] width 28 height 22
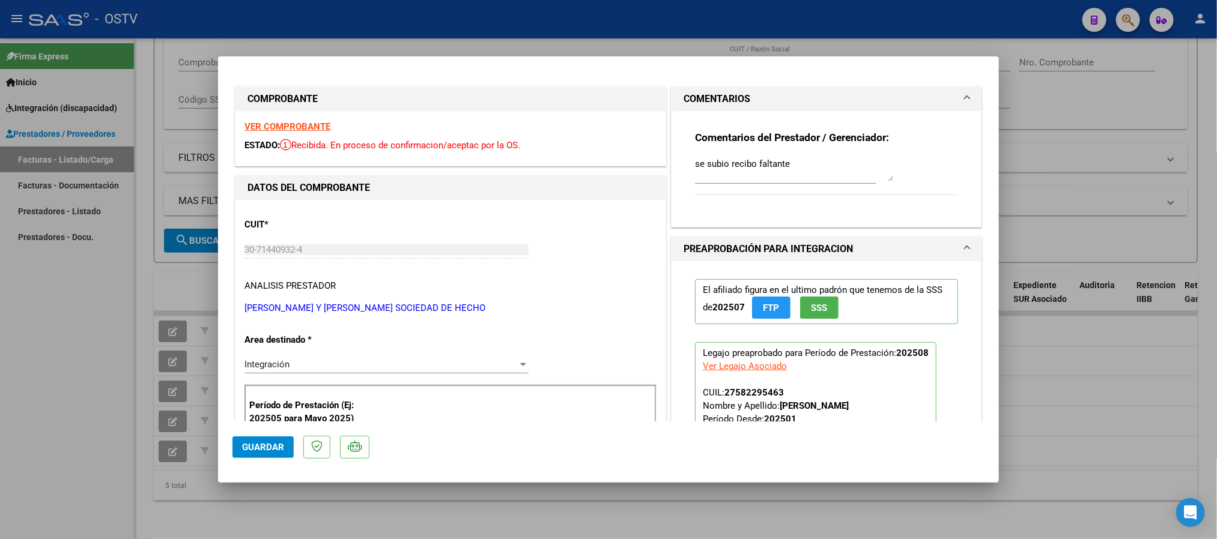
type input "$ 0,00"
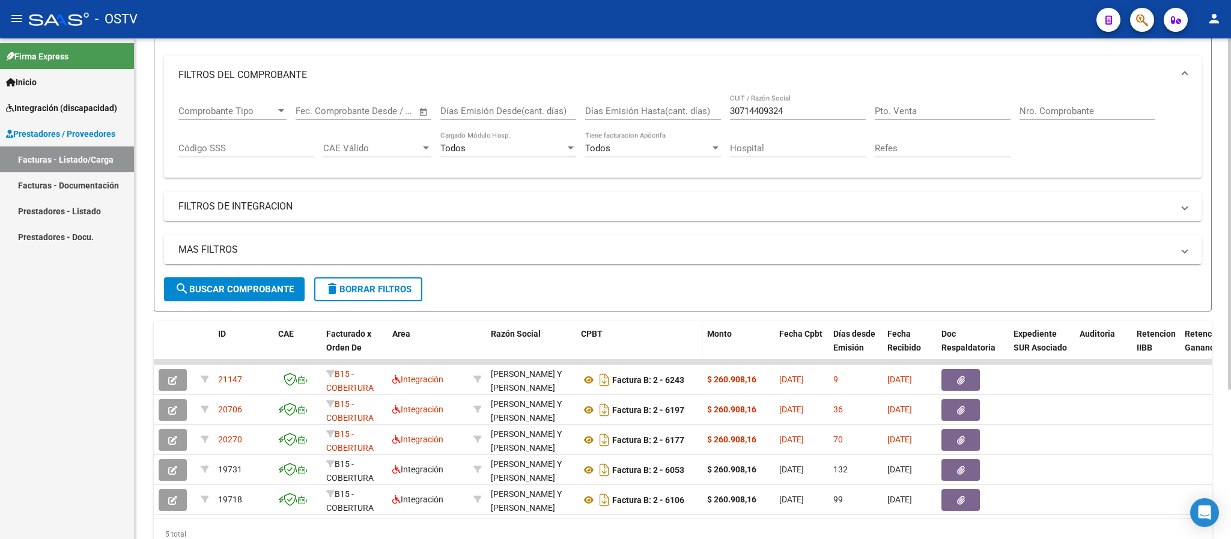
scroll to position [123, 0]
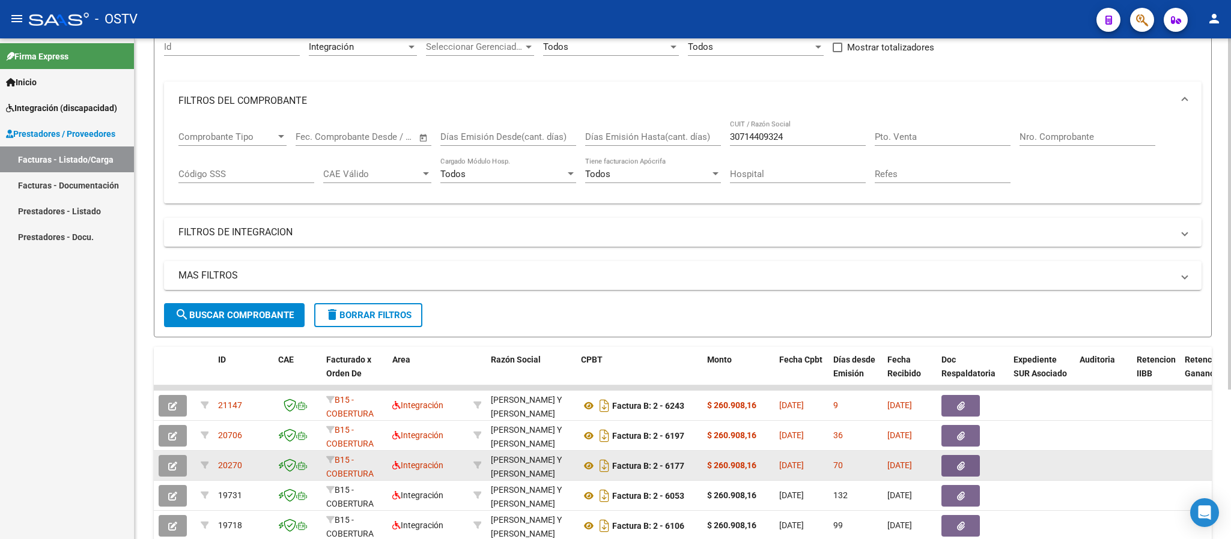
click at [180, 469] on button "button" at bounding box center [173, 466] width 28 height 22
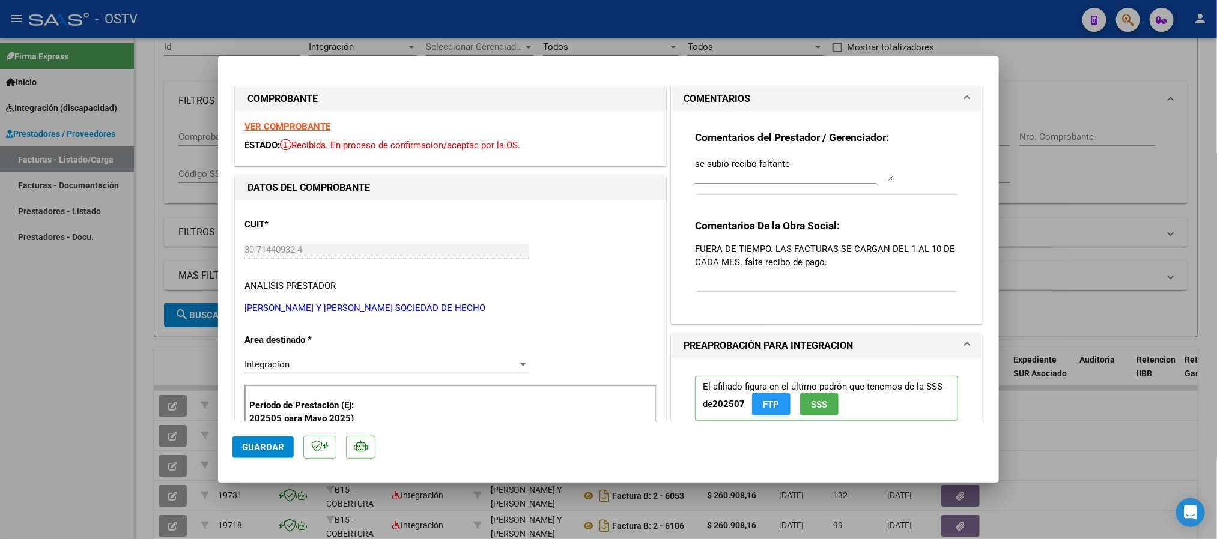
click at [695, 162] on textarea "se subio recibo faltante" at bounding box center [794, 169] width 198 height 24
drag, startPoint x: 688, startPoint y: 164, endPoint x: 903, endPoint y: 170, distance: 214.5
click at [903, 170] on div "Comentarios del Prestador / Gerenciador: 10/09 se subio recibo faltante" at bounding box center [826, 169] width 263 height 77
type textarea "10/09 se subio recibo faltante"
click at [276, 447] on span "Guardar" at bounding box center [263, 447] width 42 height 11
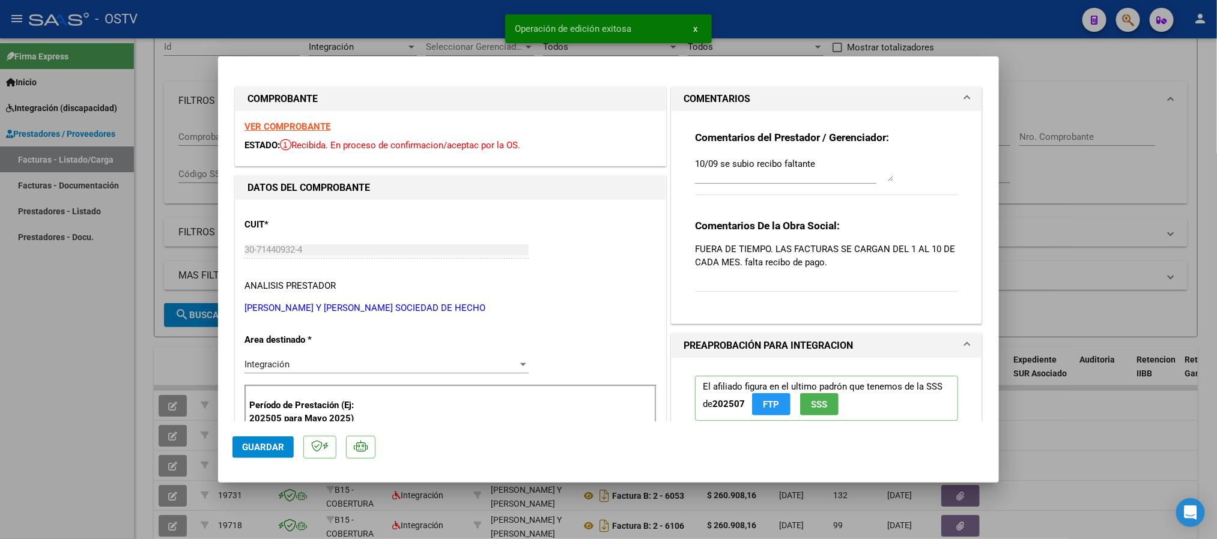
type input "$ 0,00"
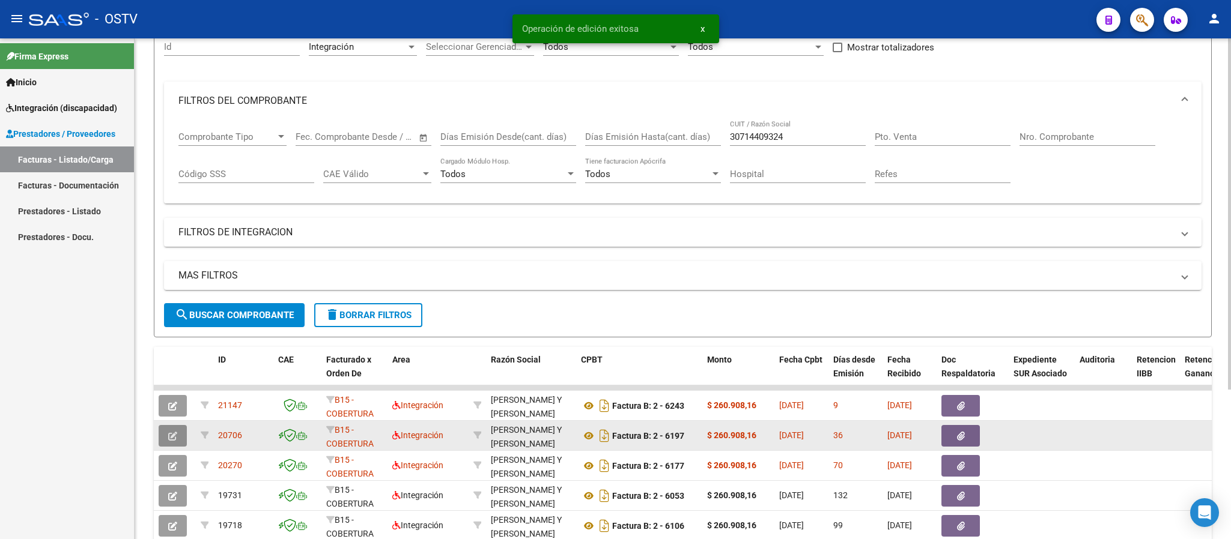
click at [178, 435] on button "button" at bounding box center [173, 436] width 28 height 22
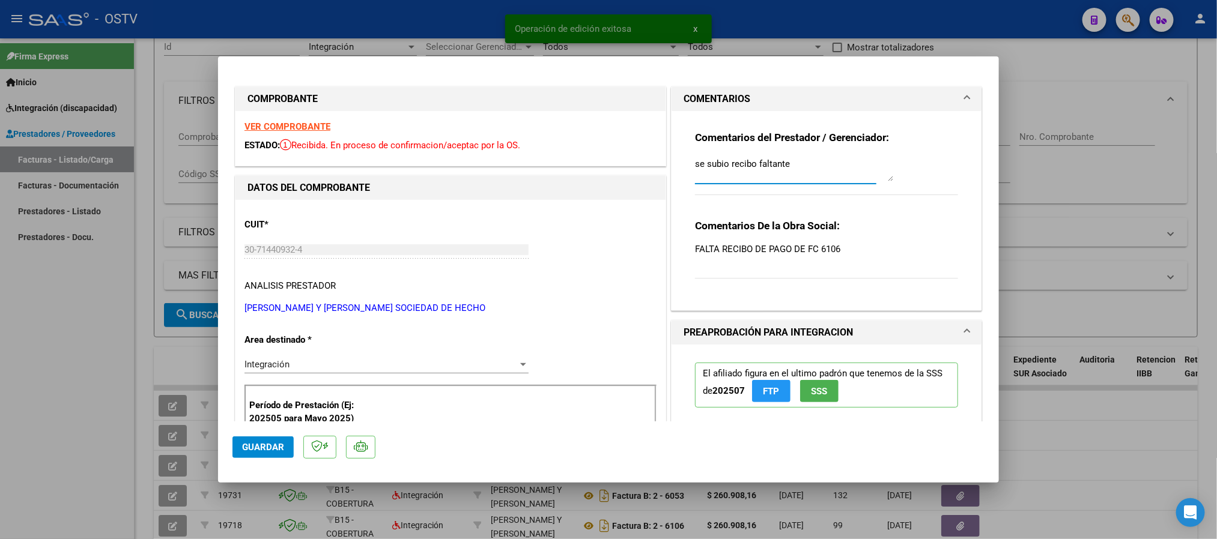
drag, startPoint x: 687, startPoint y: 165, endPoint x: 927, endPoint y: 152, distance: 240.0
click at [927, 152] on div "Comentarios del Prestador / Gerenciador: se subio recibo faltante" at bounding box center [826, 169] width 263 height 77
paste textarea "10/09"
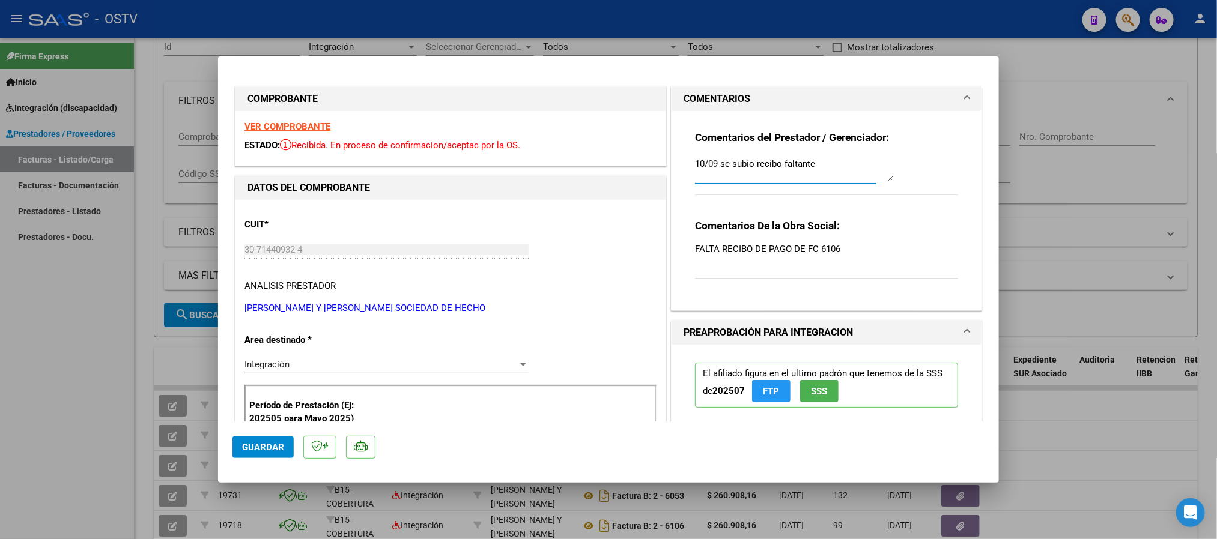
type textarea "10/09 se subio recibo faltante"
click at [260, 444] on span "Guardar" at bounding box center [263, 447] width 42 height 11
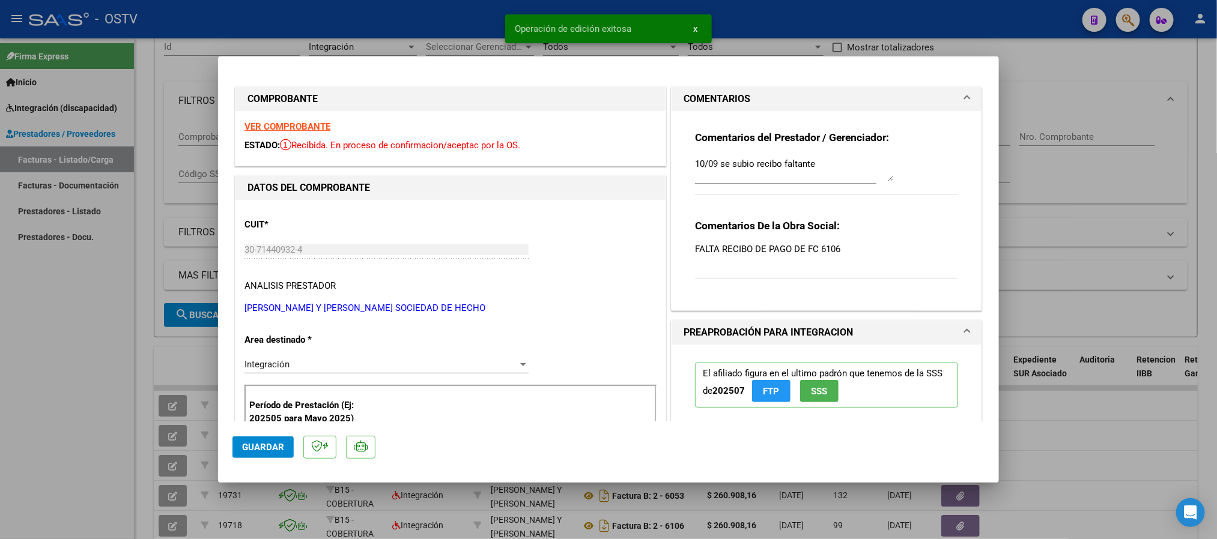
type input "$ 0,00"
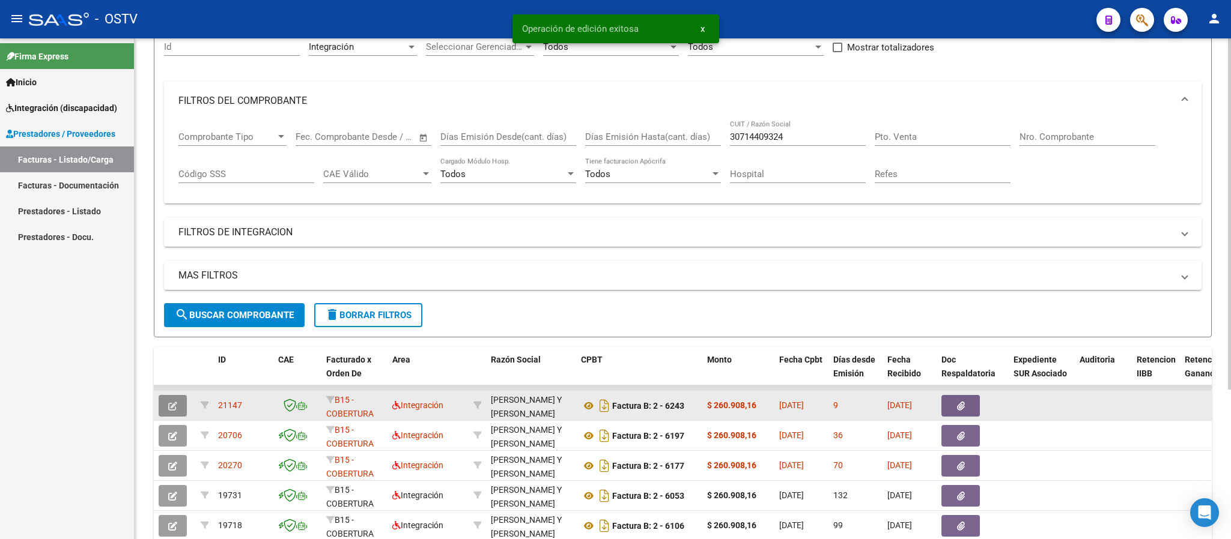
click at [184, 409] on button "button" at bounding box center [173, 406] width 28 height 22
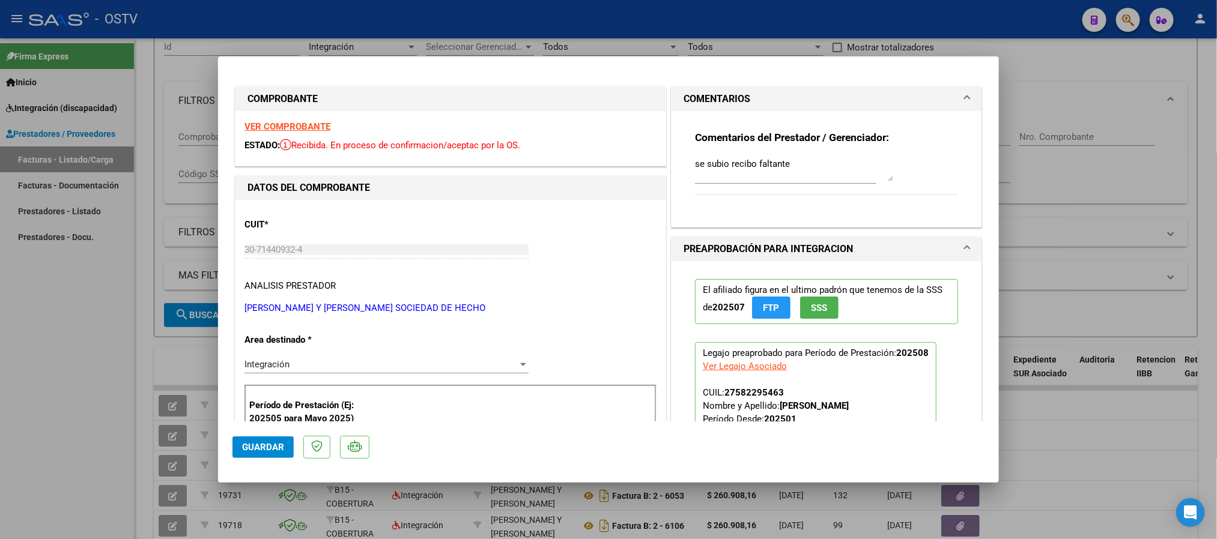
drag, startPoint x: 687, startPoint y: 166, endPoint x: 775, endPoint y: 165, distance: 88.3
click at [775, 165] on div "Comentarios del Prestador / Gerenciador: se subio recibo faltante" at bounding box center [826, 164] width 281 height 106
drag, startPoint x: 802, startPoint y: 160, endPoint x: 532, endPoint y: 238, distance: 280.6
paste textarea "10/09"
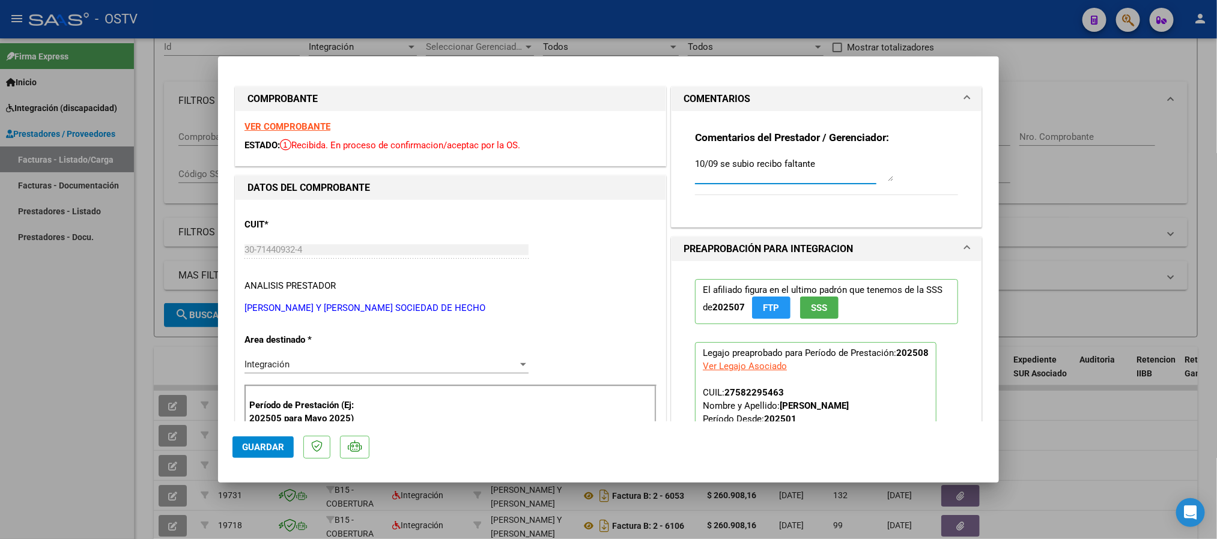
type textarea "10/09 se subio recibo faltante"
click at [278, 449] on span "Guardar" at bounding box center [263, 447] width 42 height 11
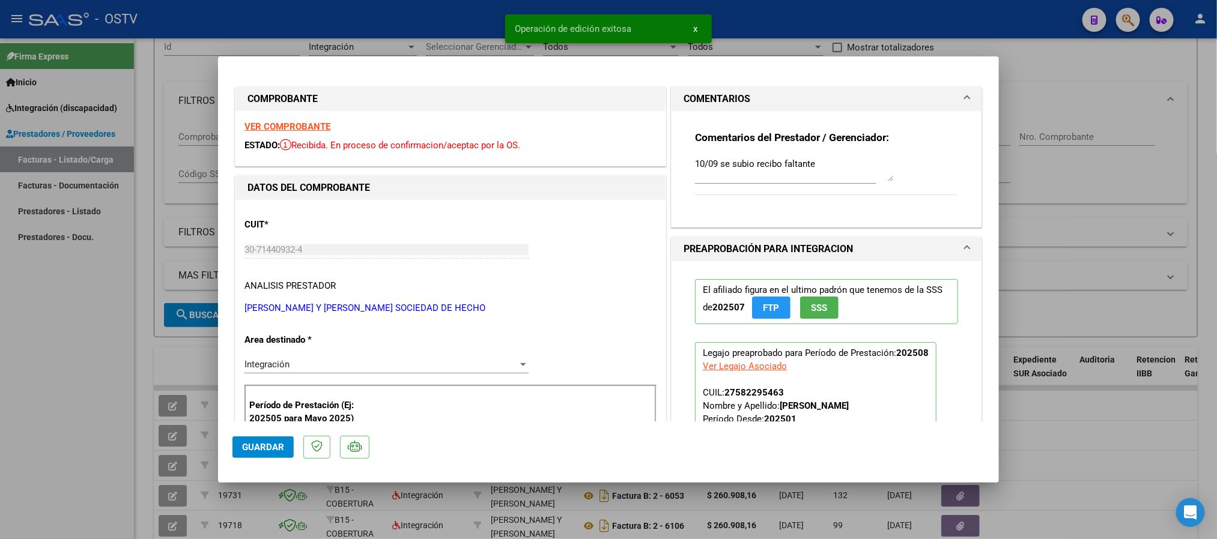
type input "$ 0,00"
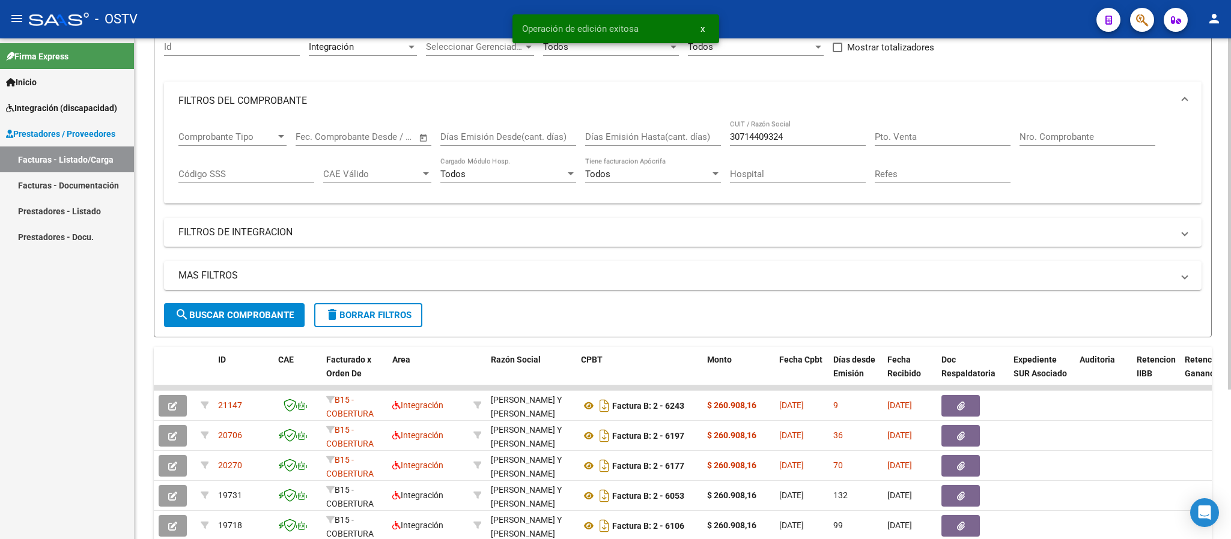
drag, startPoint x: 804, startPoint y: 128, endPoint x: 712, endPoint y: 151, distance: 94.3
click at [712, 150] on div "Comprobante Tipo Comprobante Tipo Fecha inicio – Fecha fin Fec. Comprobante Des…" at bounding box center [682, 157] width 1009 height 74
drag, startPoint x: 795, startPoint y: 135, endPoint x: 631, endPoint y: 129, distance: 164.1
click at [631, 129] on div "Comprobante Tipo Comprobante Tipo Fecha inicio – Fecha fin Fec. Comprobante Des…" at bounding box center [682, 157] width 1009 height 74
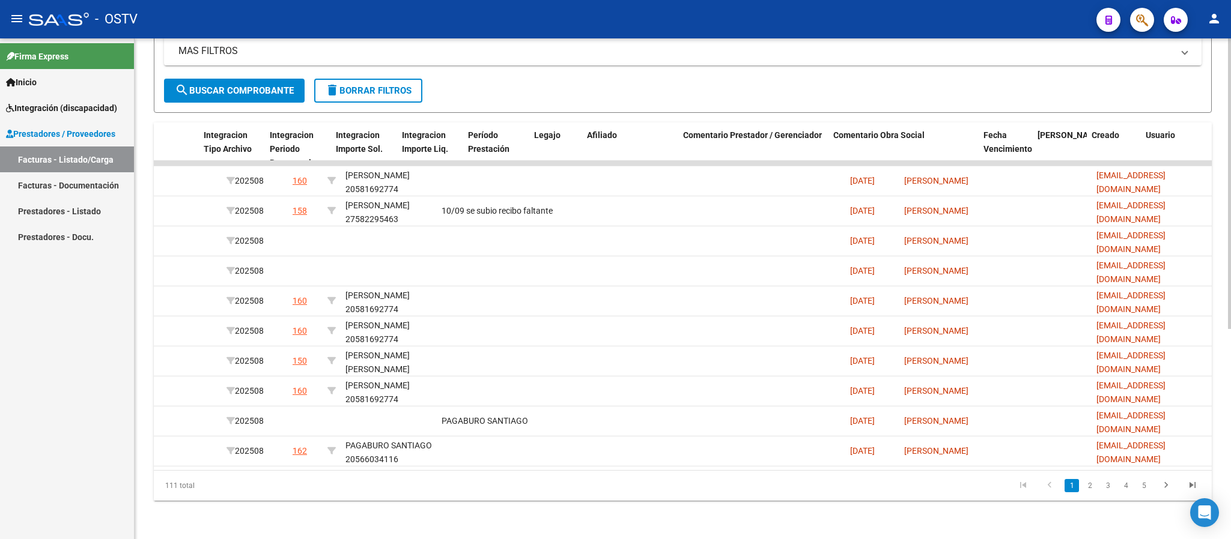
scroll to position [0, 0]
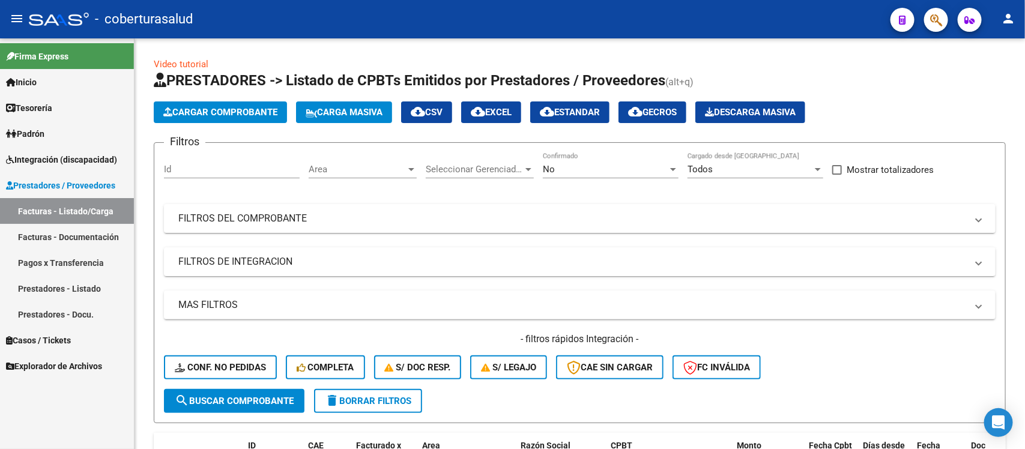
click at [62, 125] on link "Padrón" at bounding box center [67, 134] width 134 height 26
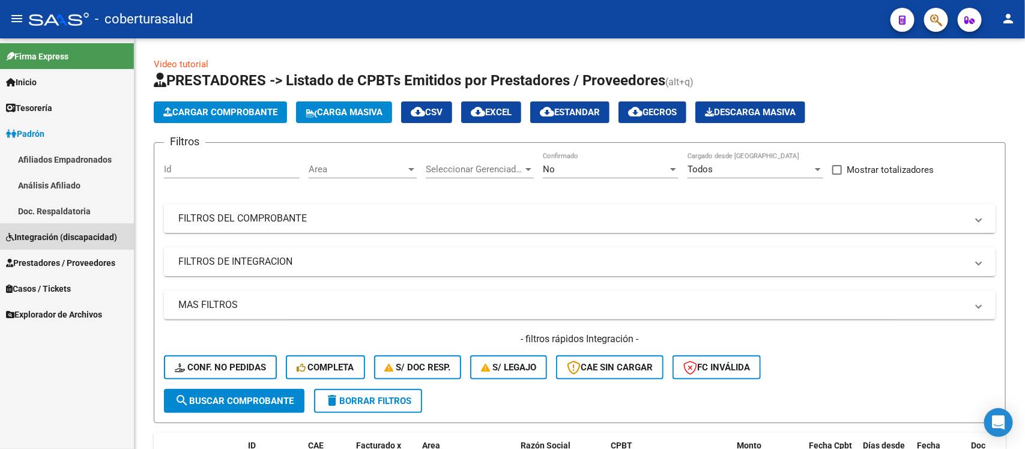
click at [61, 237] on span "Integración (discapacidad)" at bounding box center [61, 237] width 111 height 13
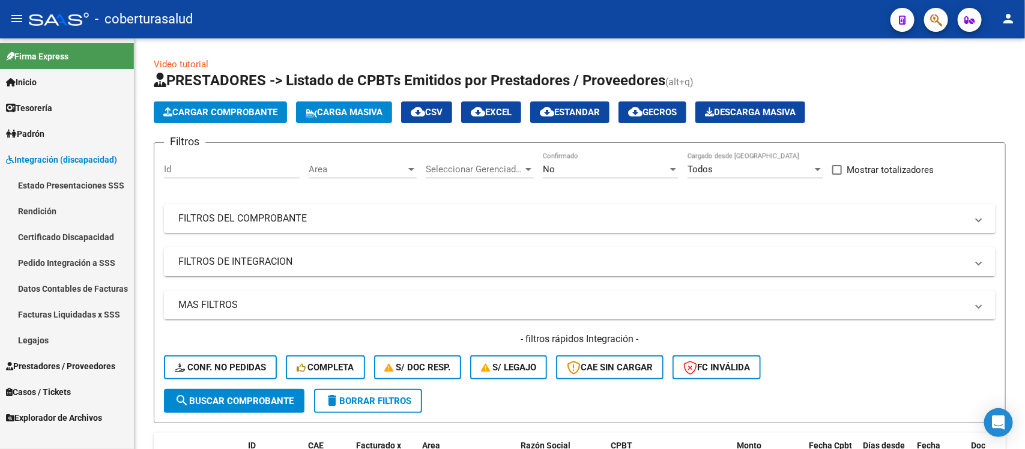
click at [39, 341] on link "Legajos" at bounding box center [67, 340] width 134 height 26
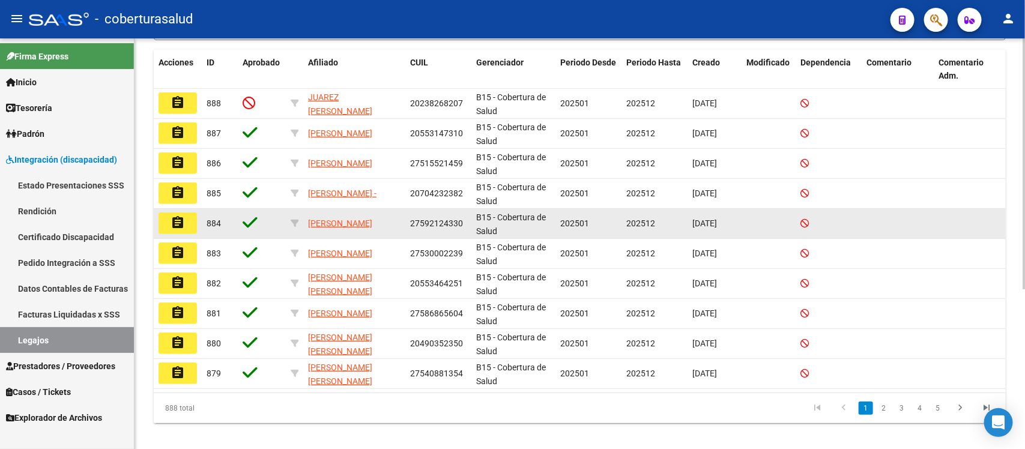
scroll to position [263, 0]
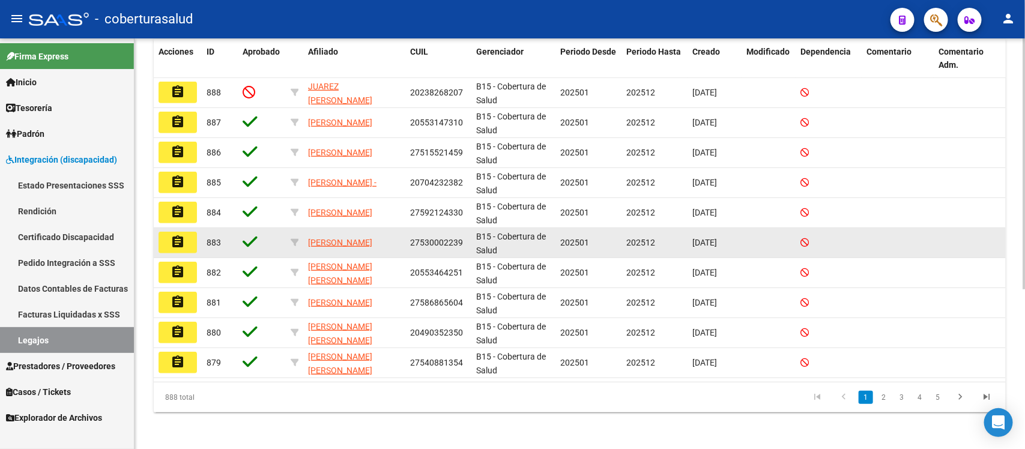
click at [172, 238] on mat-icon "assignment" at bounding box center [178, 242] width 14 height 14
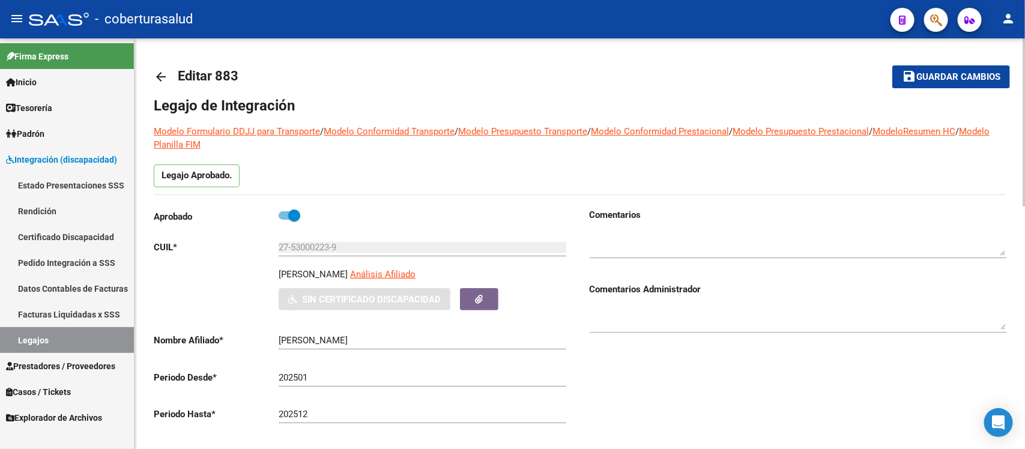
type input "FLORES LUZMILA NICOLE"
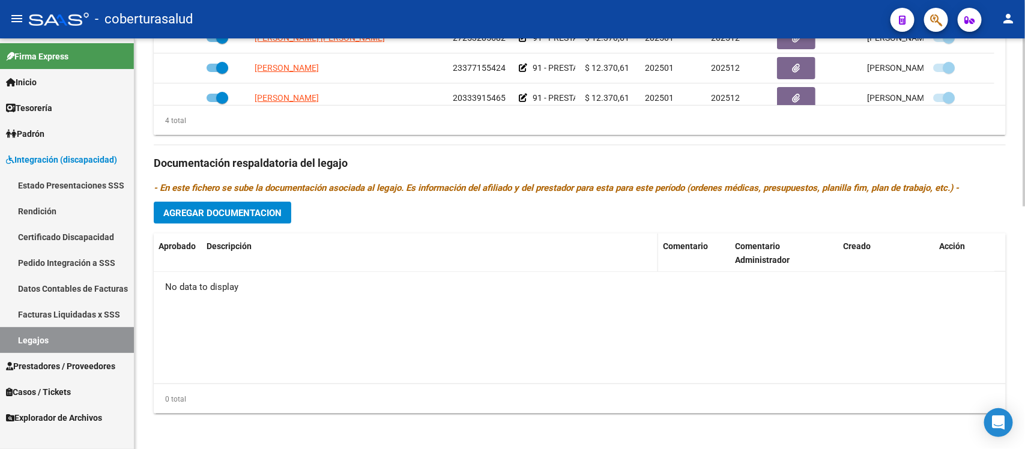
scroll to position [595, 0]
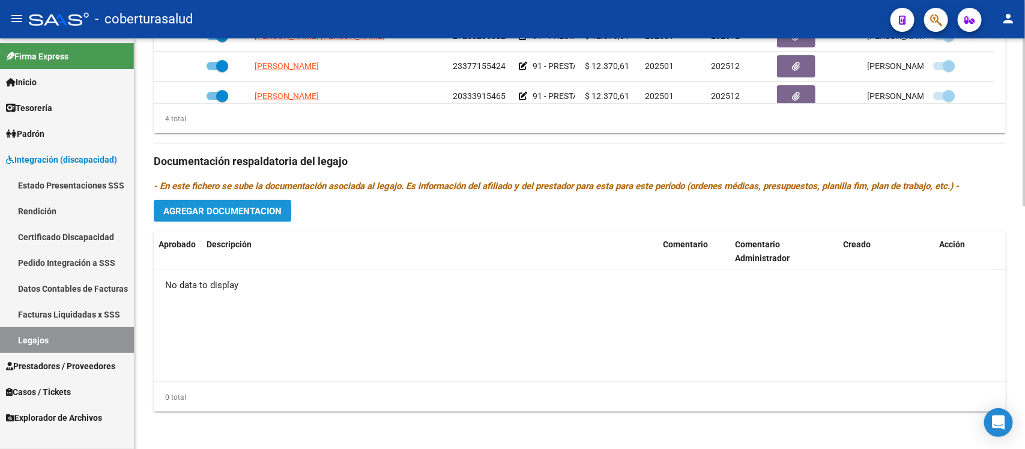
click at [227, 214] on span "Agregar Documentacion" at bounding box center [222, 211] width 118 height 11
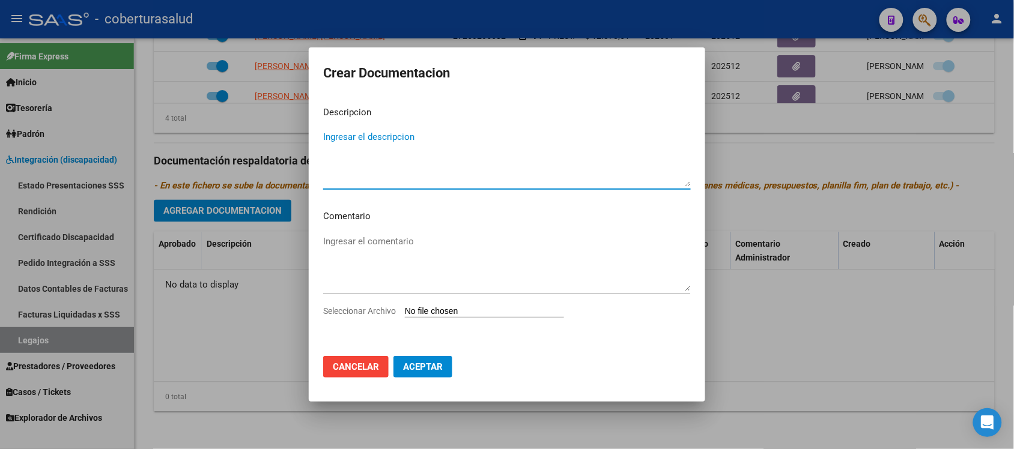
click at [398, 169] on textarea "Ingresar el descripcion" at bounding box center [507, 158] width 368 height 56
type textarea "cud"
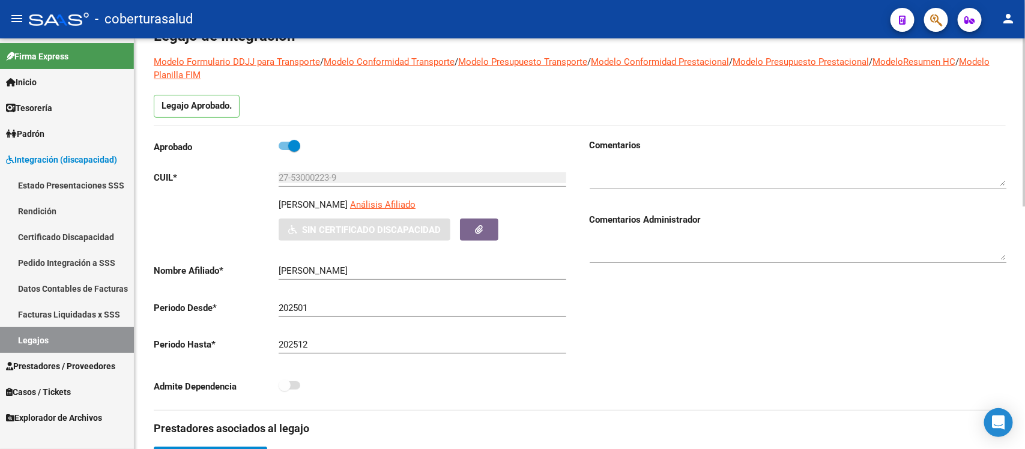
scroll to position [0, 0]
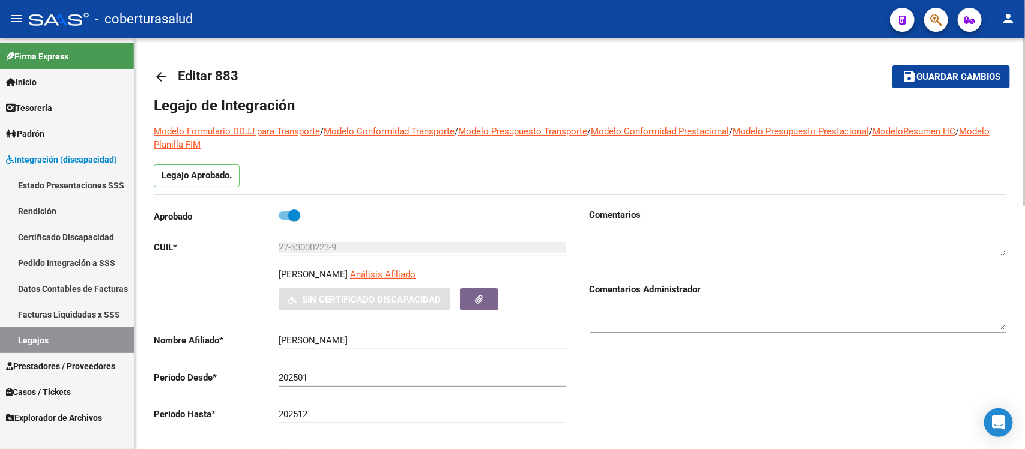
click at [162, 82] on mat-icon "arrow_back" at bounding box center [161, 77] width 14 height 14
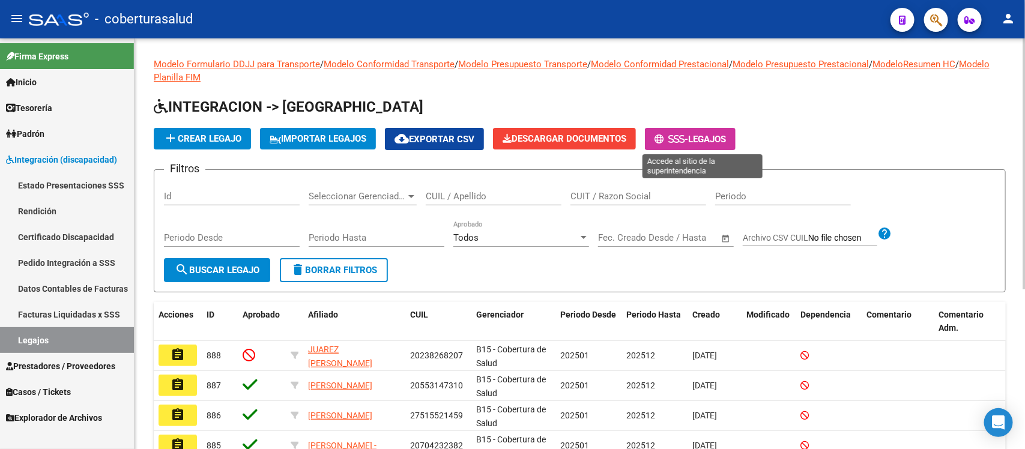
click at [709, 134] on span "Legajos" at bounding box center [707, 139] width 38 height 11
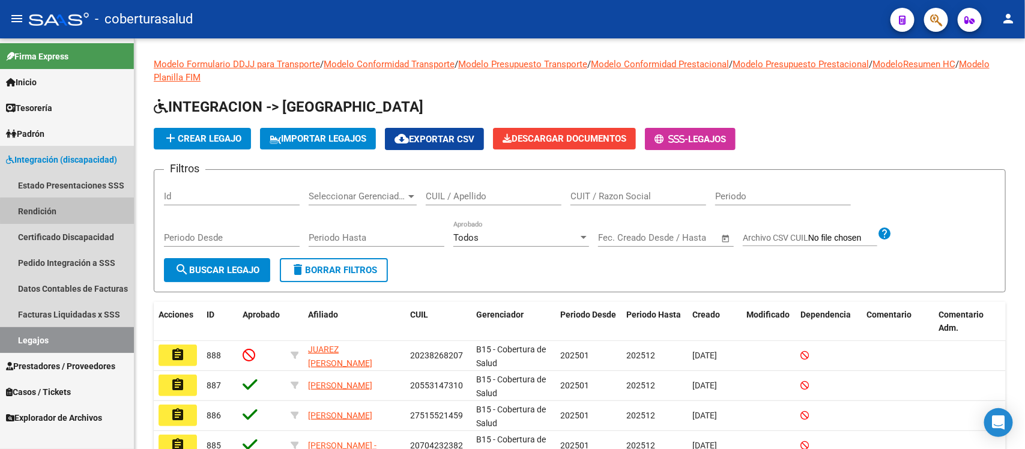
click at [90, 210] on link "Rendición" at bounding box center [67, 211] width 134 height 26
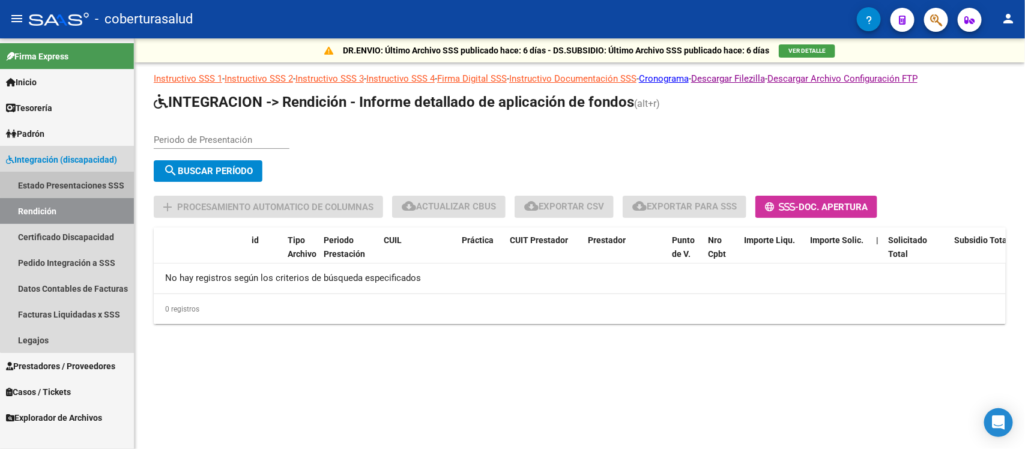
click at [85, 179] on link "Estado Presentaciones SSS" at bounding box center [67, 185] width 134 height 26
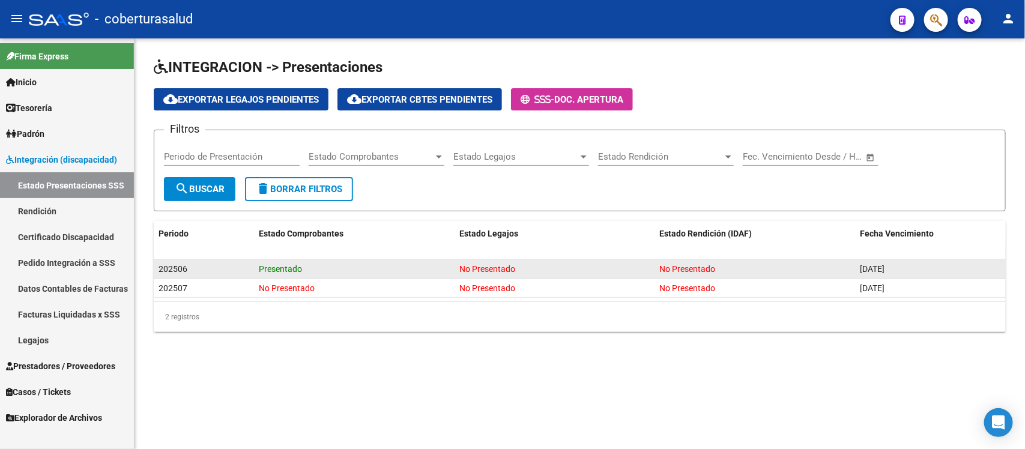
click at [287, 273] on div "Presentado" at bounding box center [354, 270] width 191 height 14
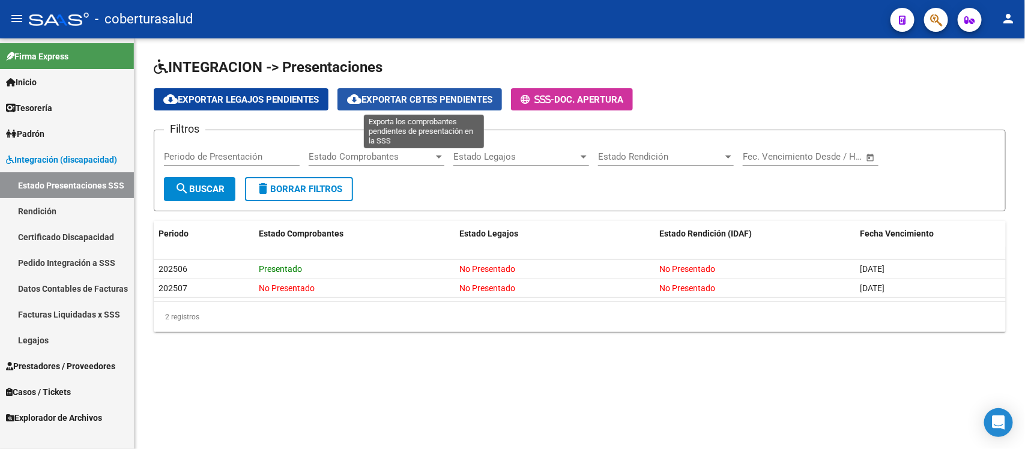
click at [387, 94] on span "cloud_download Exportar Cbtes Pendientes" at bounding box center [419, 99] width 145 height 11
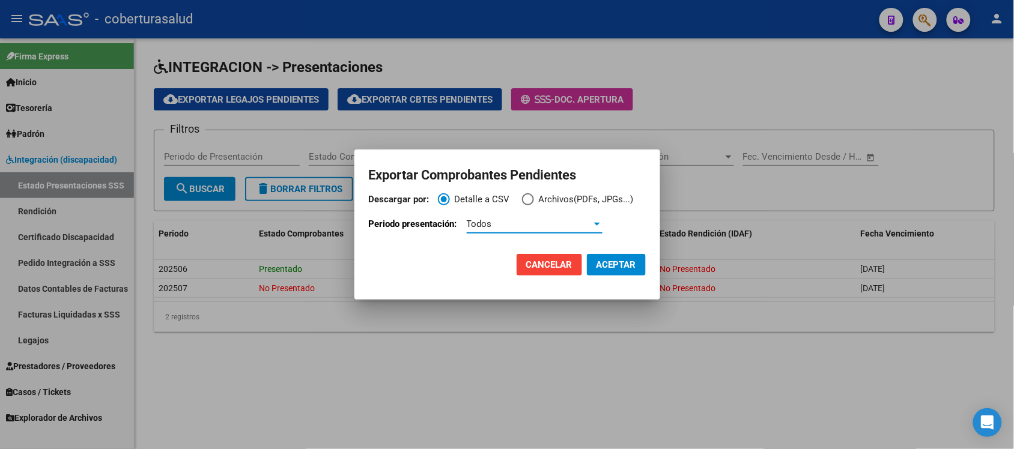
click at [509, 226] on div "Todos" at bounding box center [529, 224] width 125 height 11
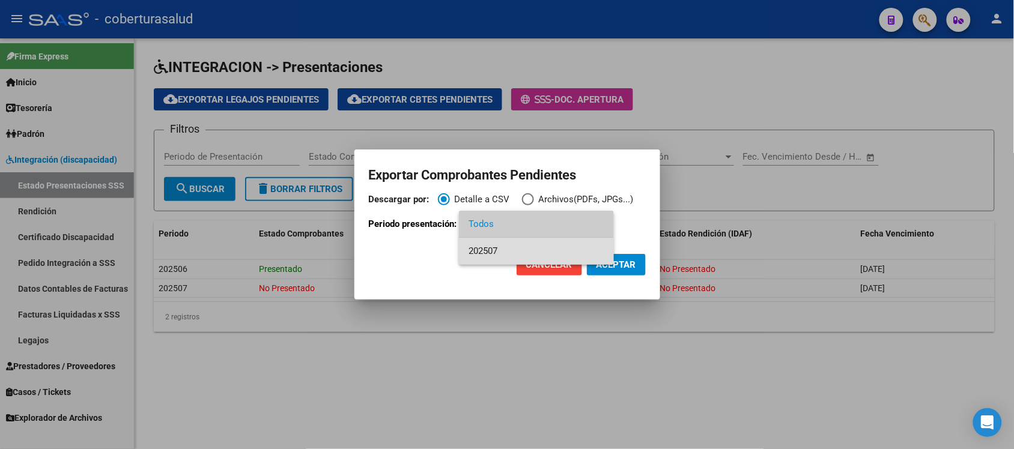
click at [494, 253] on span "202507" at bounding box center [537, 251] width 136 height 27
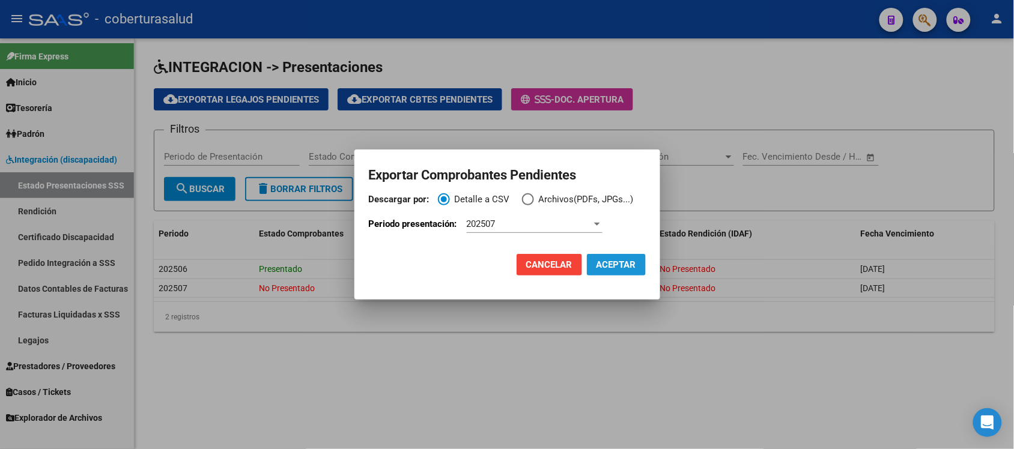
click at [602, 268] on span "ACEPTAR" at bounding box center [616, 265] width 40 height 11
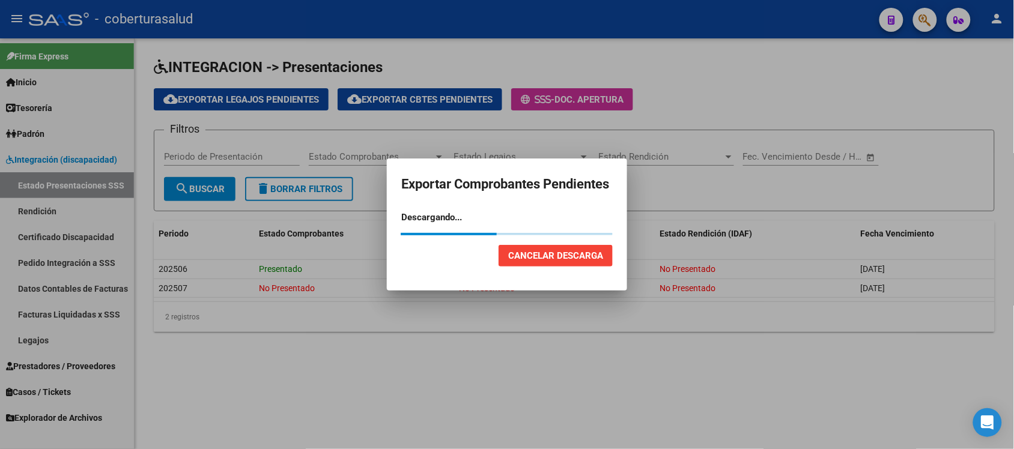
click at [547, 263] on button "Cancelar Descarga" at bounding box center [556, 256] width 114 height 22
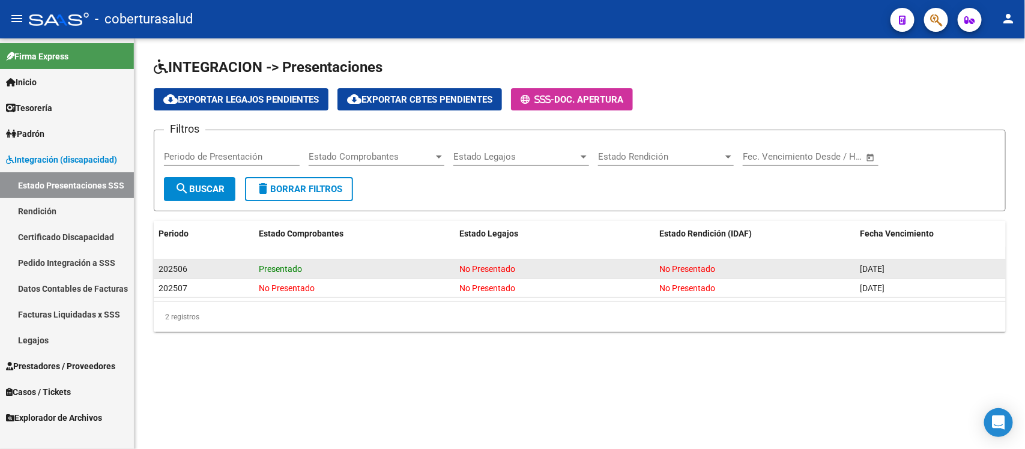
drag, startPoint x: 460, startPoint y: 263, endPoint x: 583, endPoint y: 265, distance: 122.6
click at [583, 265] on div "No Presentado" at bounding box center [555, 270] width 191 height 14
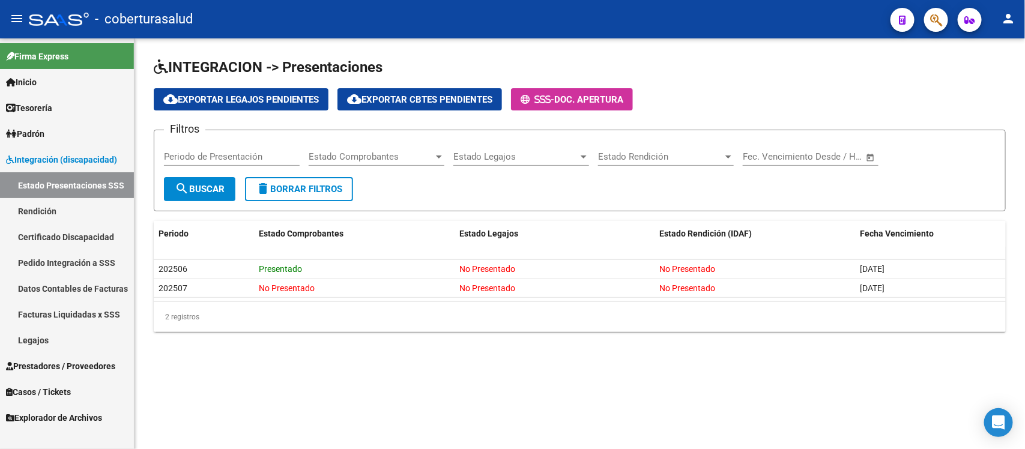
click at [92, 313] on link "Facturas Liquidadas x SSS" at bounding box center [67, 315] width 134 height 26
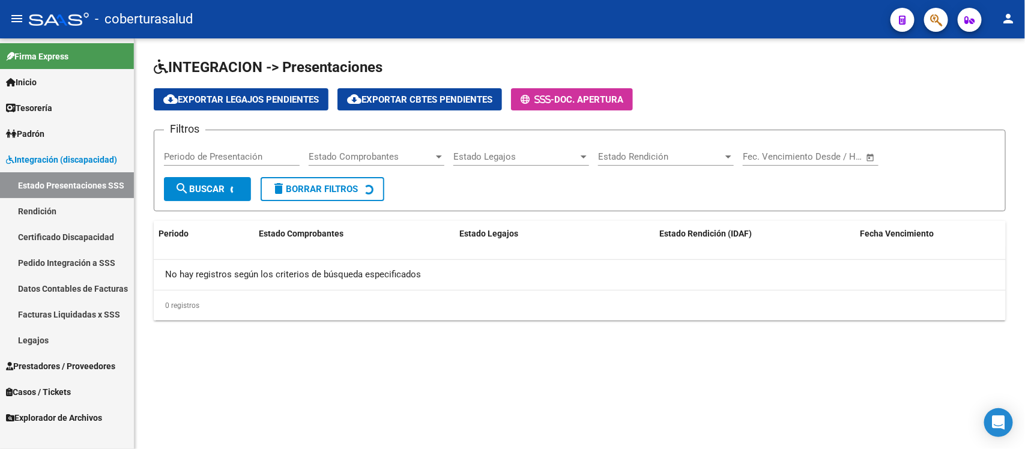
click at [45, 202] on link "Rendición" at bounding box center [67, 211] width 134 height 26
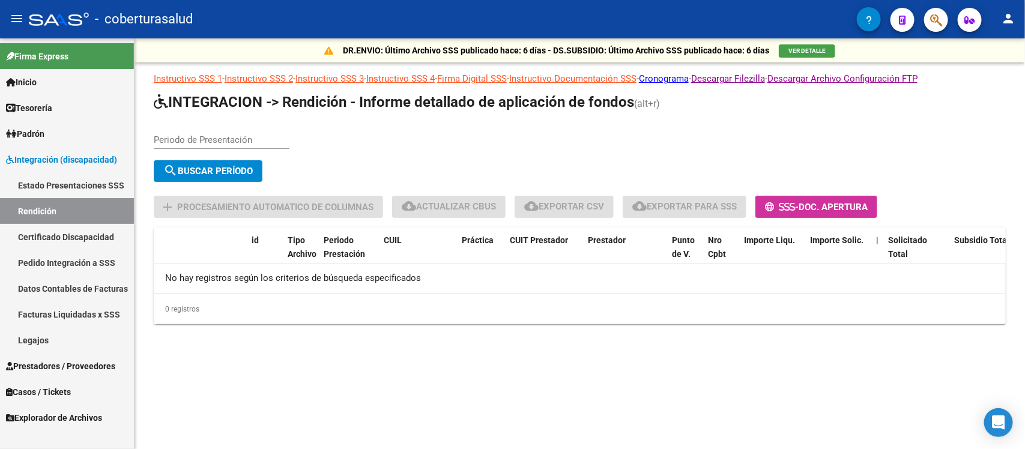
click at [254, 137] on input "Periodo de Presentación" at bounding box center [222, 140] width 136 height 11
type input "202507"
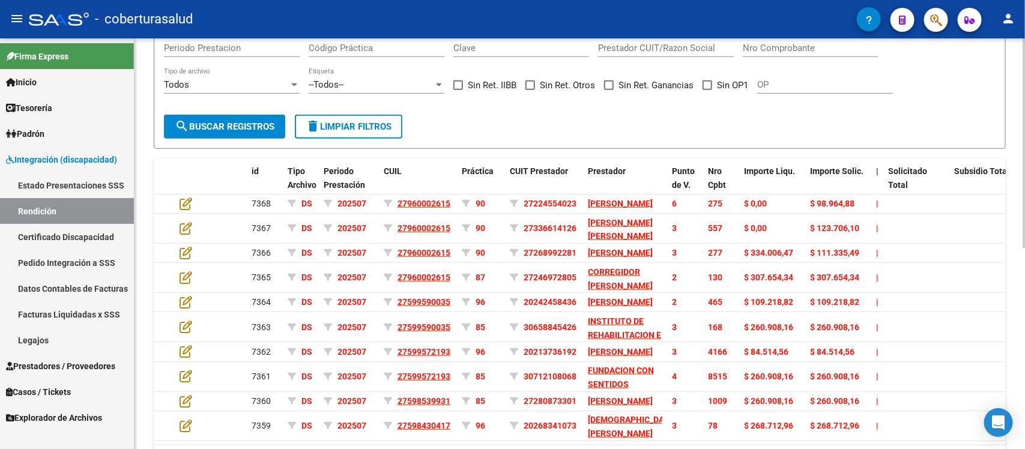
scroll to position [246, 0]
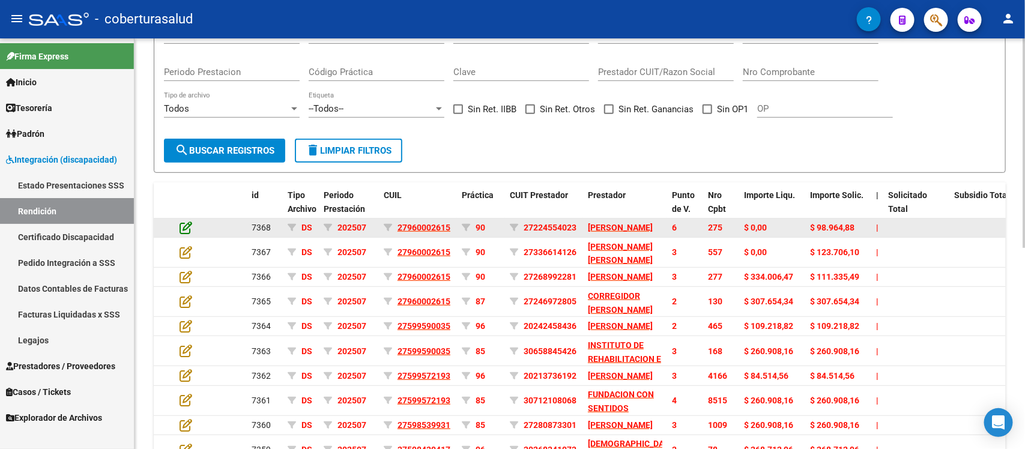
click at [183, 230] on icon at bounding box center [186, 227] width 13 height 13
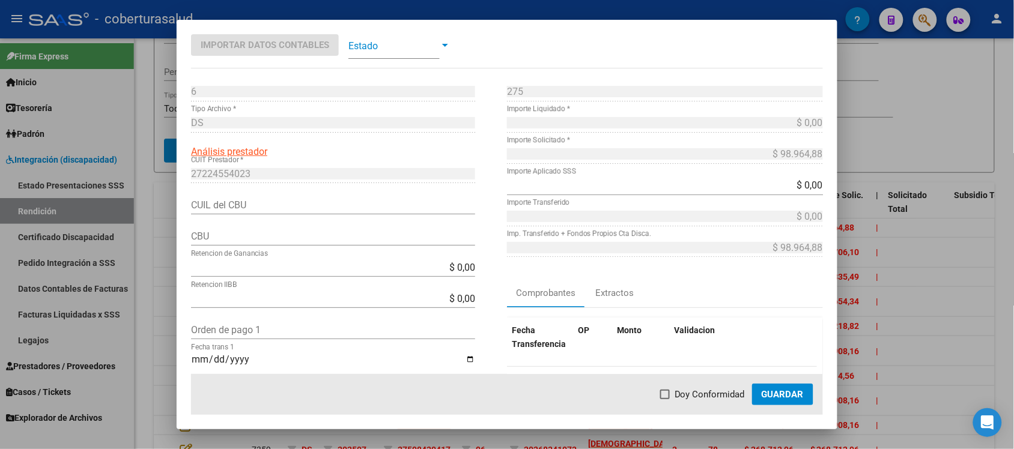
click at [437, 48] on span at bounding box center [393, 45] width 91 height 27
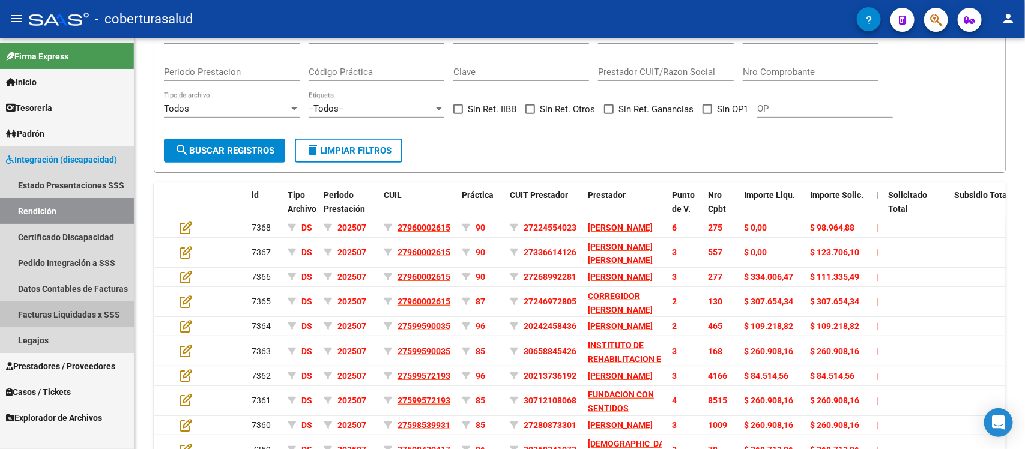
click at [91, 310] on link "Facturas Liquidadas x SSS" at bounding box center [67, 315] width 134 height 26
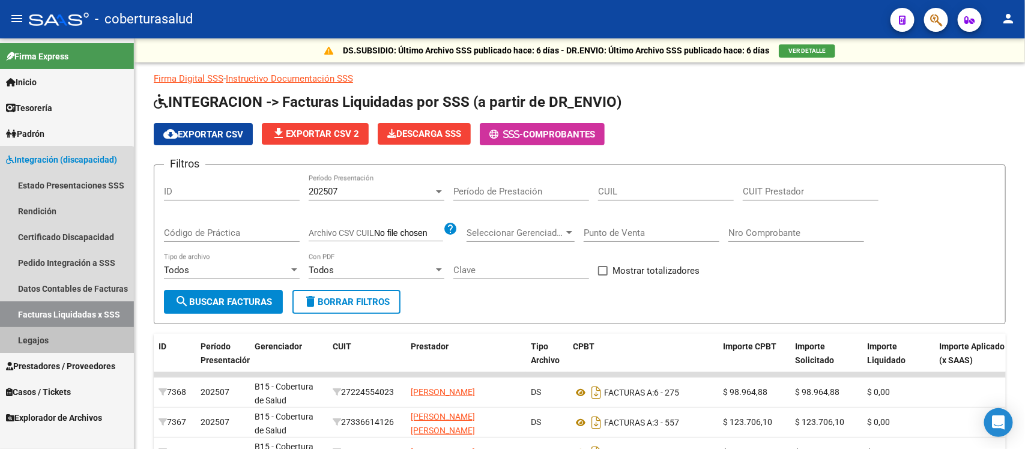
click at [54, 340] on link "Legajos" at bounding box center [67, 340] width 134 height 26
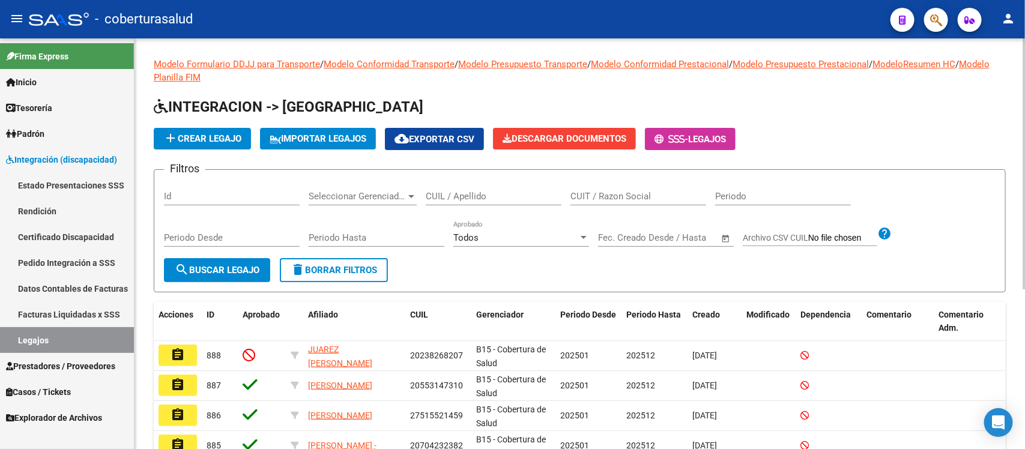
click at [508, 198] on input "CUIL / Apellido" at bounding box center [494, 196] width 136 height 11
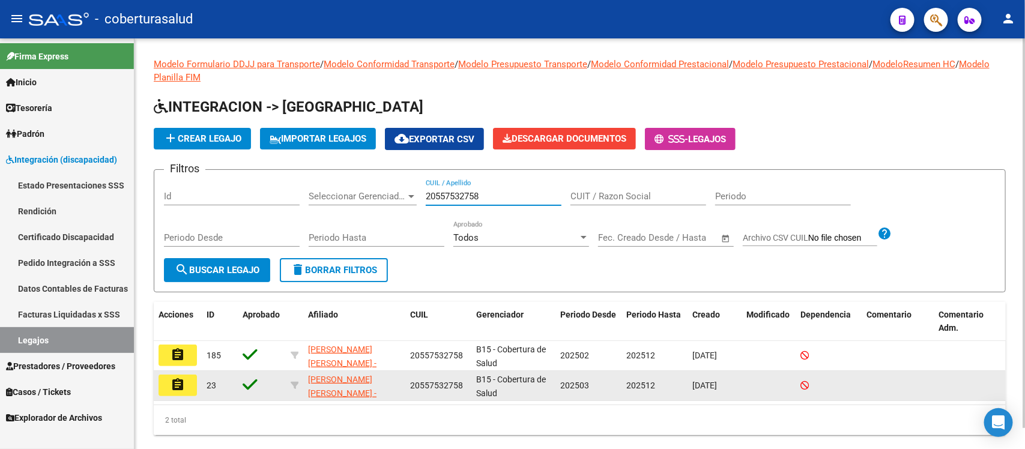
type input "20557532758"
click at [174, 387] on mat-icon "assignment" at bounding box center [178, 385] width 14 height 14
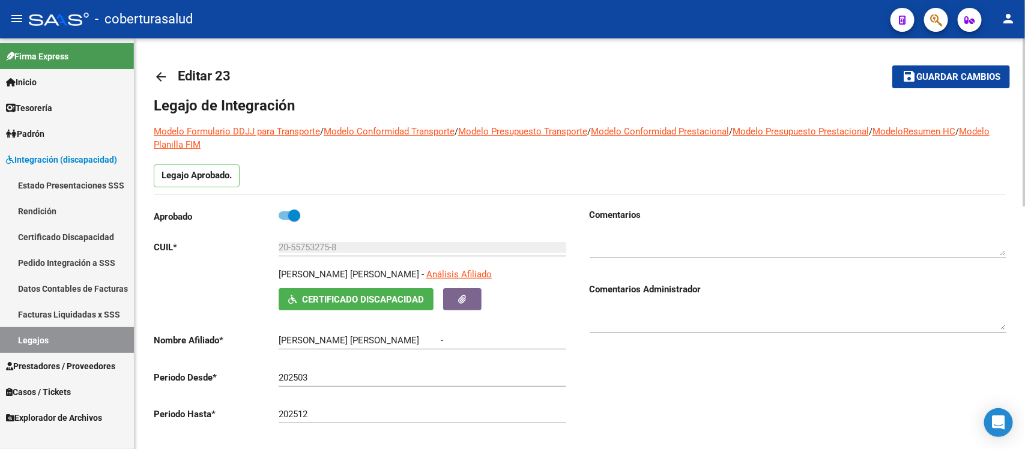
type input "PIZARRO JONATHAN URIEL"
click at [165, 78] on mat-icon "arrow_back" at bounding box center [161, 77] width 14 height 14
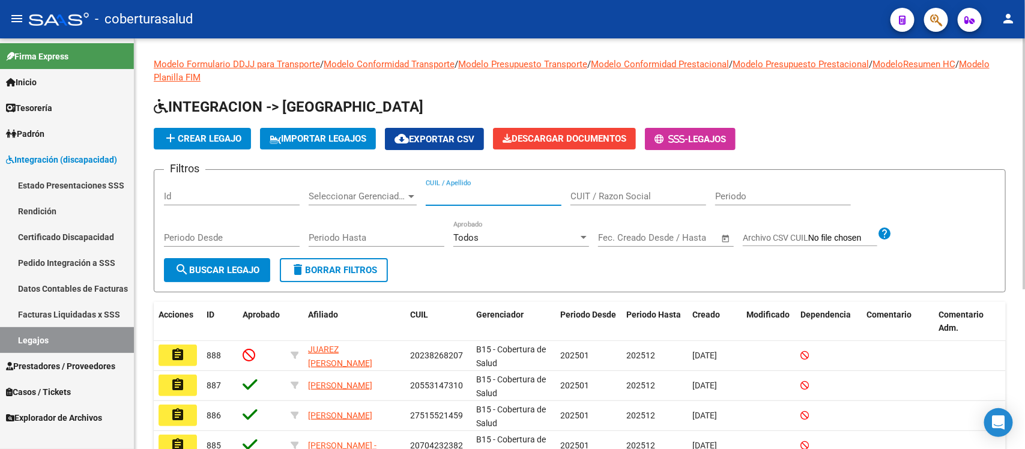
click at [448, 194] on input "CUIL / Apellido" at bounding box center [494, 196] width 136 height 11
type input "2"
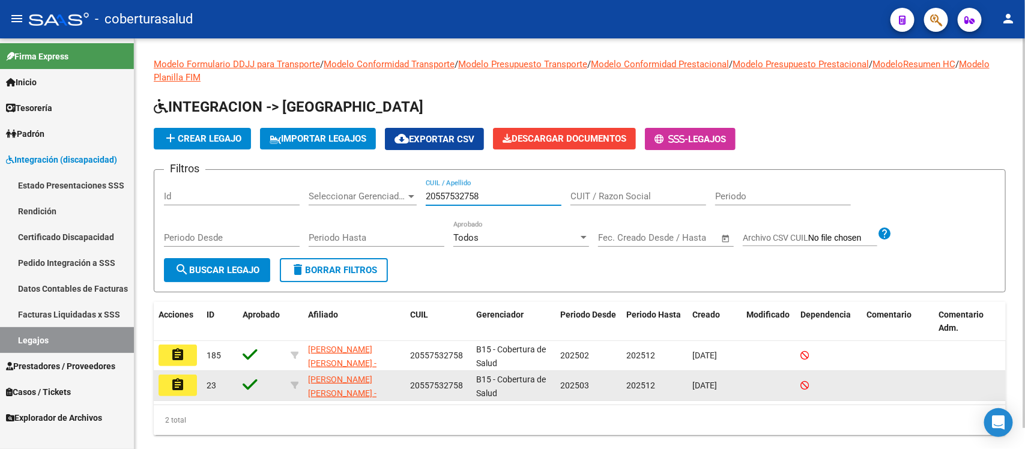
type input "20557532758"
click at [177, 382] on mat-icon "assignment" at bounding box center [178, 385] width 14 height 14
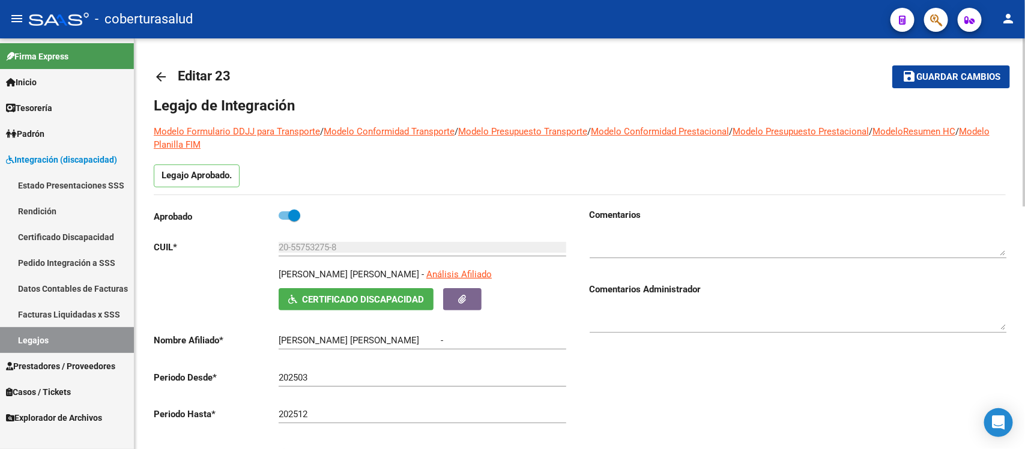
type input "PIZARRO JONATHAN URIEL"
click at [292, 213] on span at bounding box center [294, 216] width 12 height 12
click at [285, 220] on input "checkbox" at bounding box center [284, 220] width 1 height 1
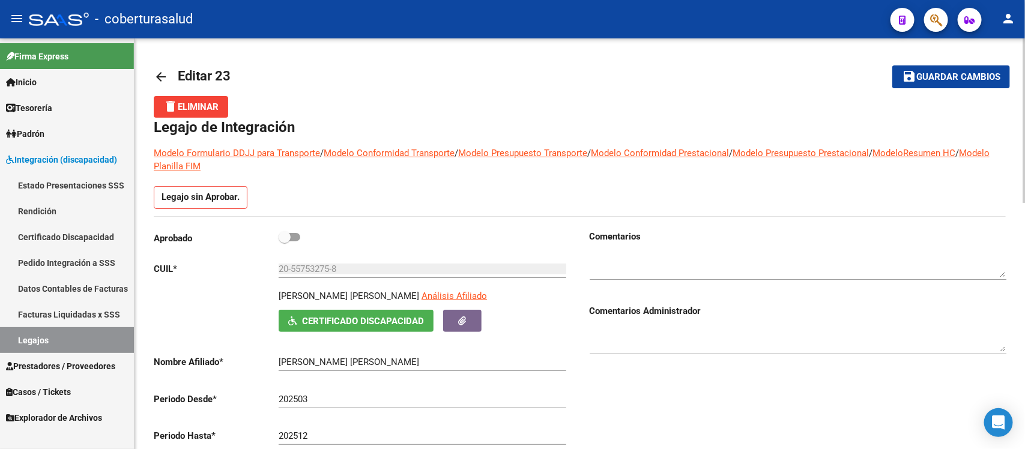
click at [288, 238] on span at bounding box center [285, 237] width 12 height 12
click at [285, 241] on input "checkbox" at bounding box center [284, 241] width 1 height 1
checkbox input "true"
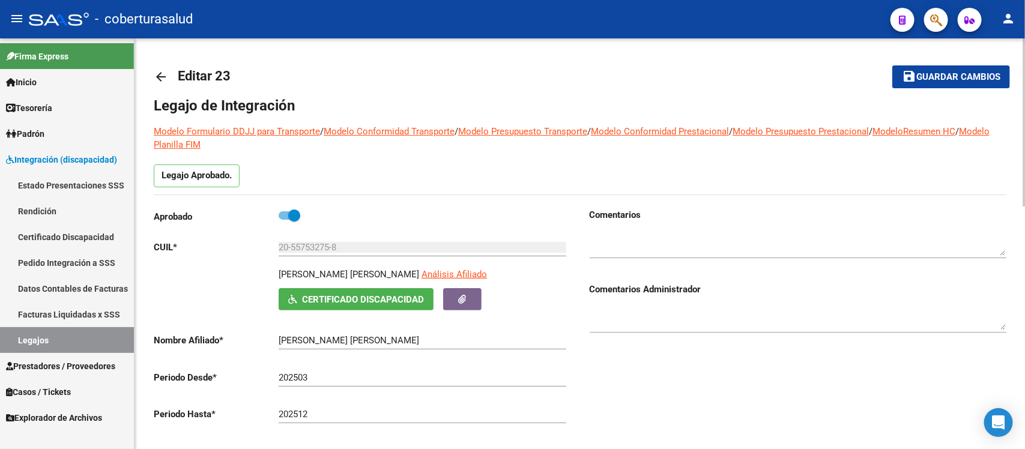
click at [161, 78] on mat-icon "arrow_back" at bounding box center [161, 77] width 14 height 14
